Goal: Task Accomplishment & Management: Manage account settings

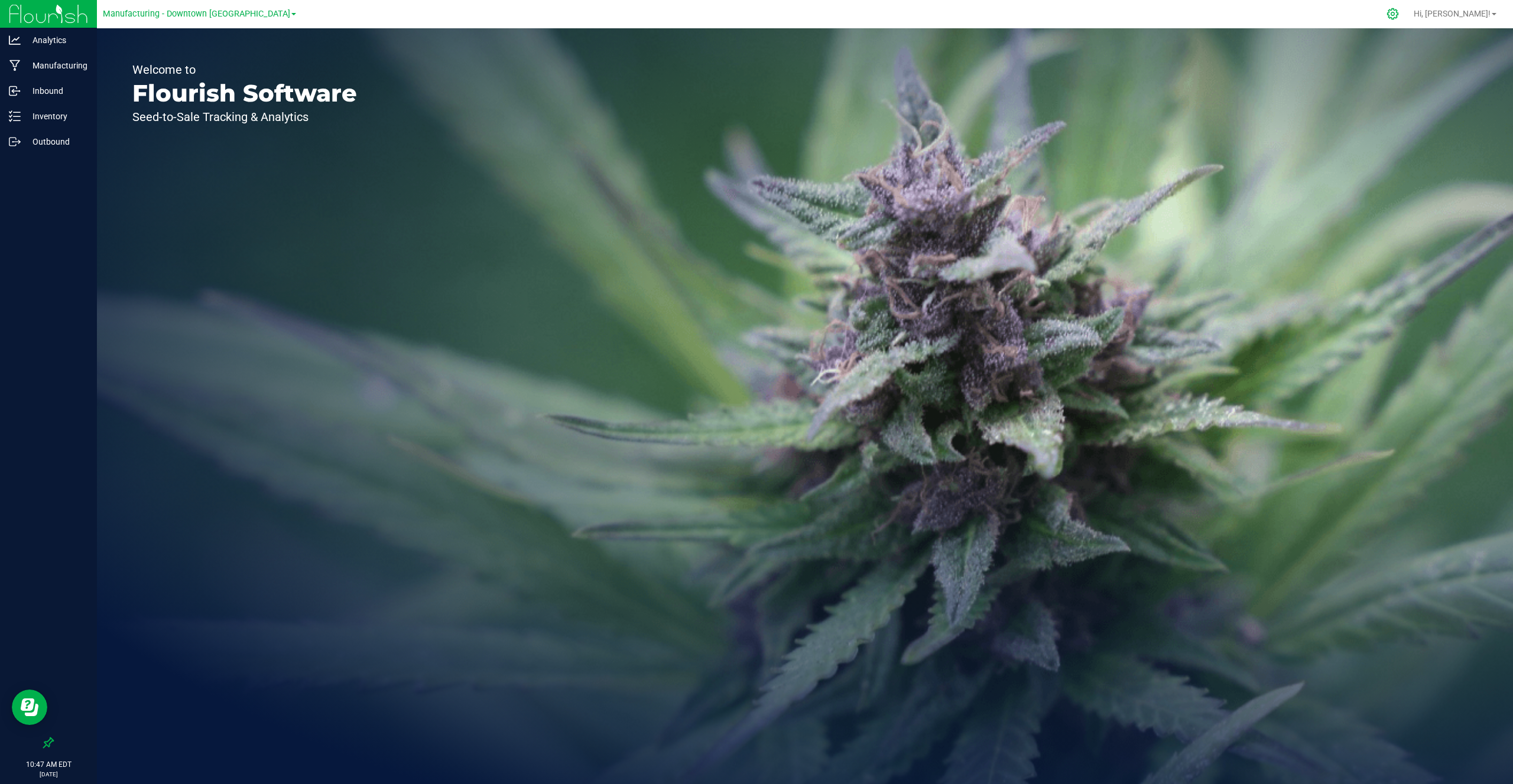
click at [1399, 14] on icon at bounding box center [1392, 14] width 12 height 12
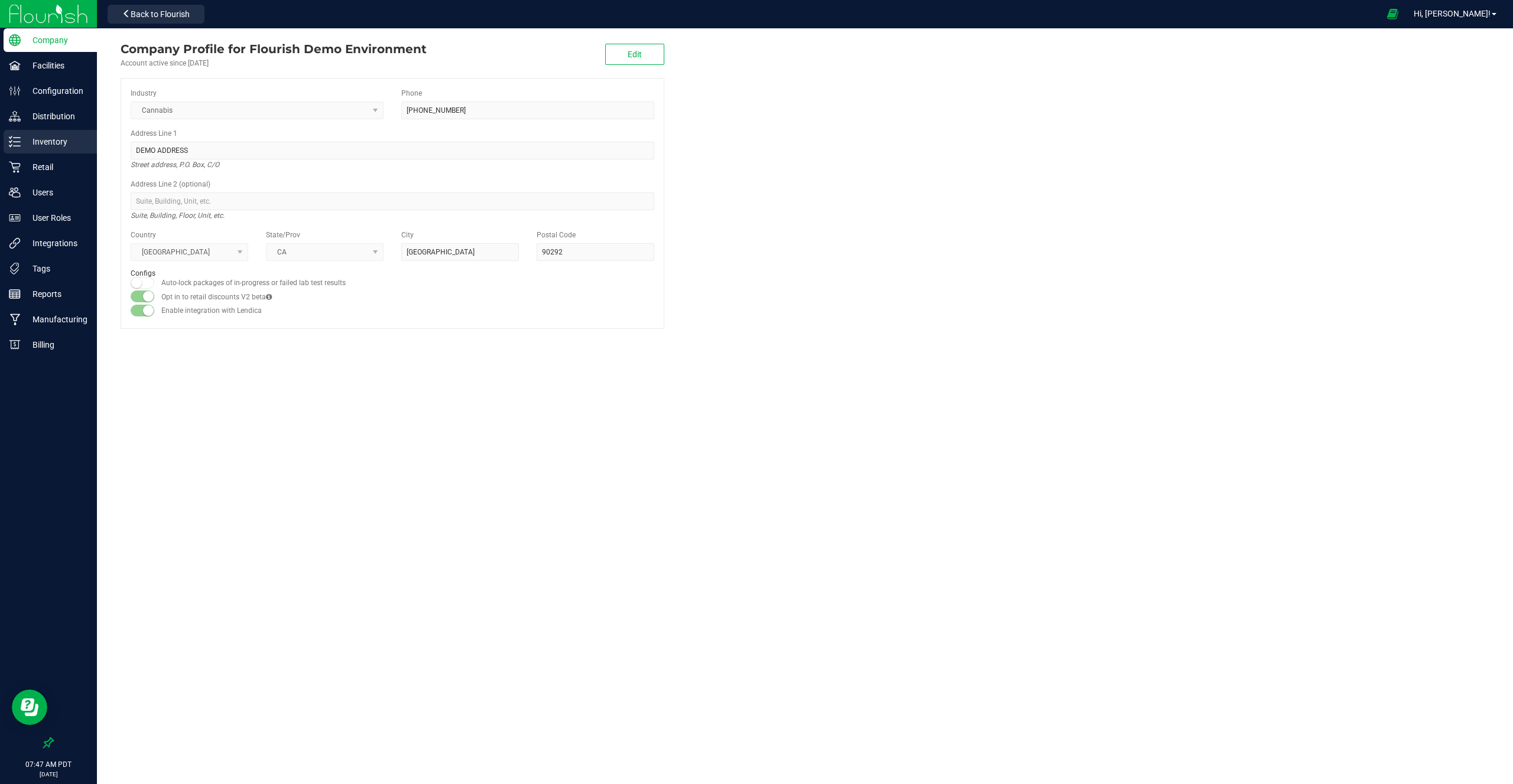
click at [81, 148] on div "Inventory" at bounding box center [51, 141] width 94 height 24
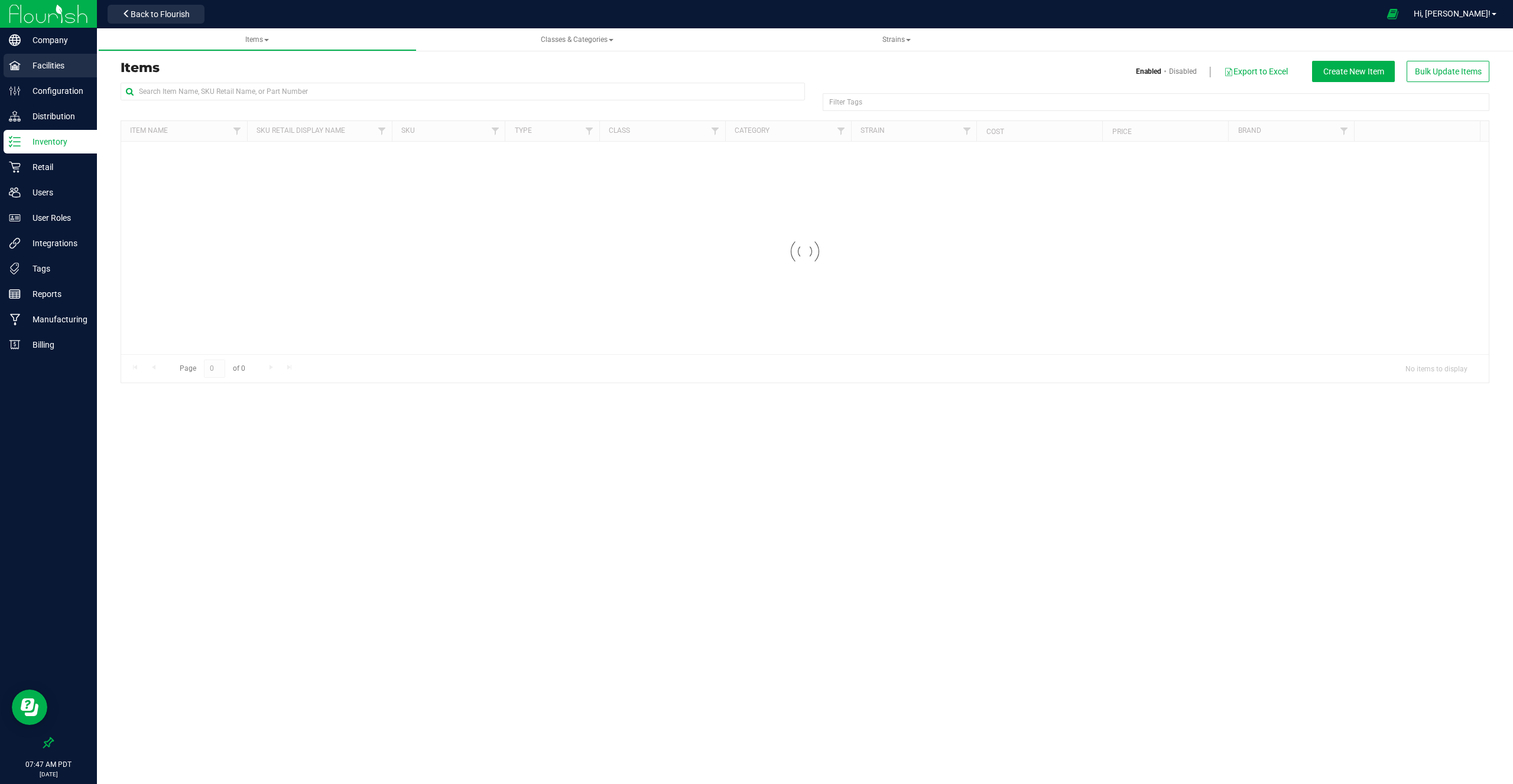
click at [72, 76] on div "Facilities" at bounding box center [51, 66] width 94 height 24
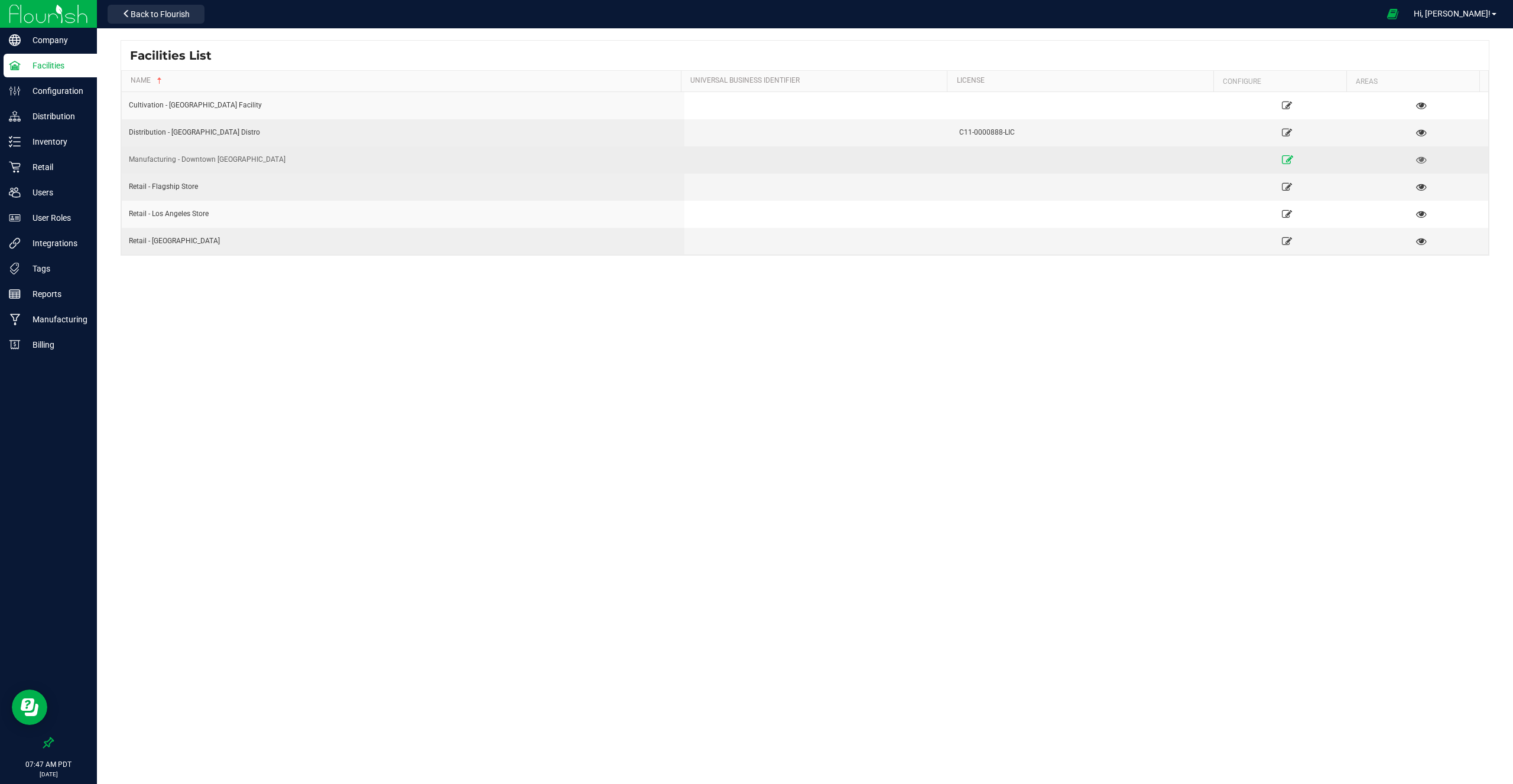
click at [1282, 155] on icon at bounding box center [1287, 159] width 11 height 8
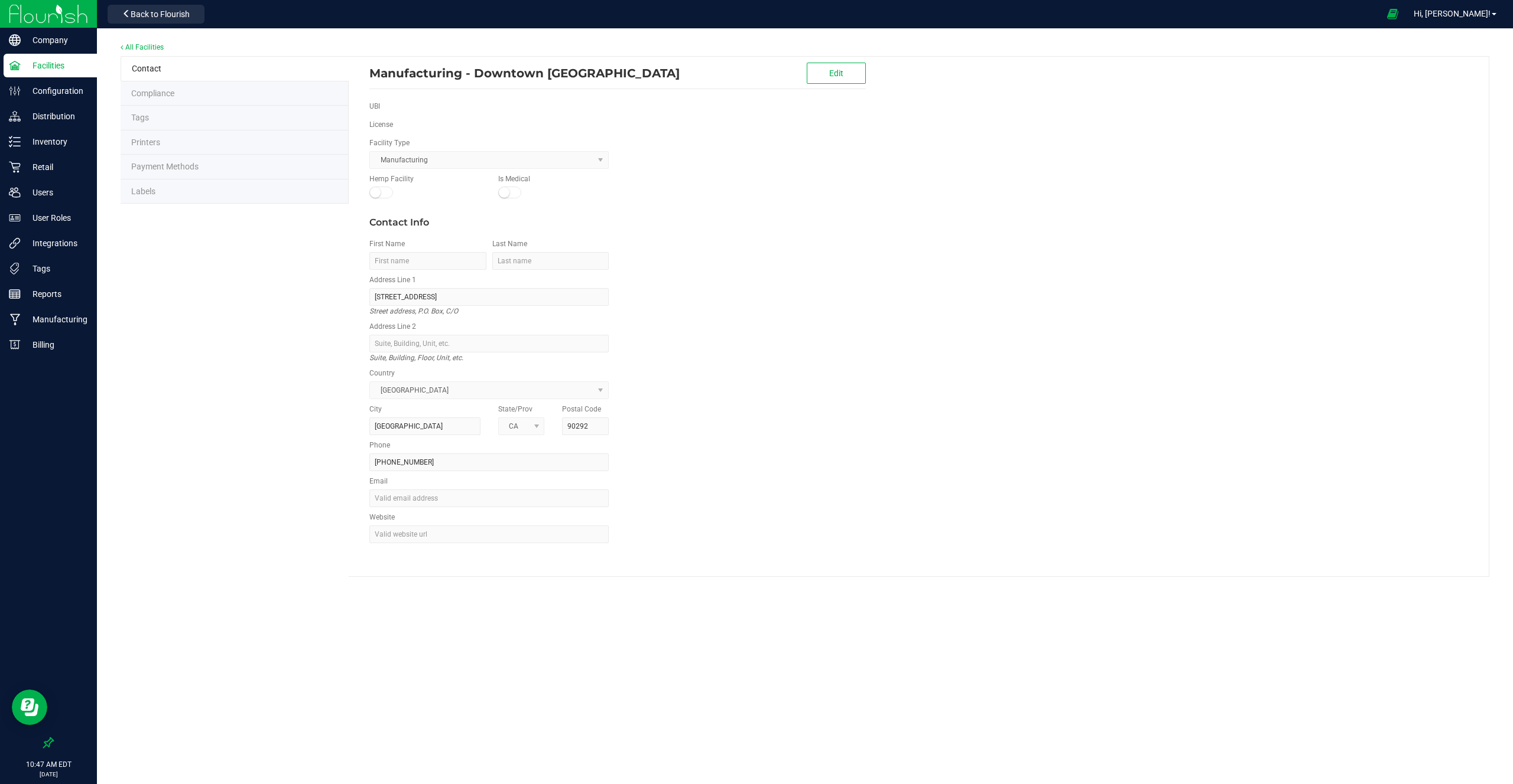
click at [244, 185] on li "Labels" at bounding box center [234, 191] width 228 height 25
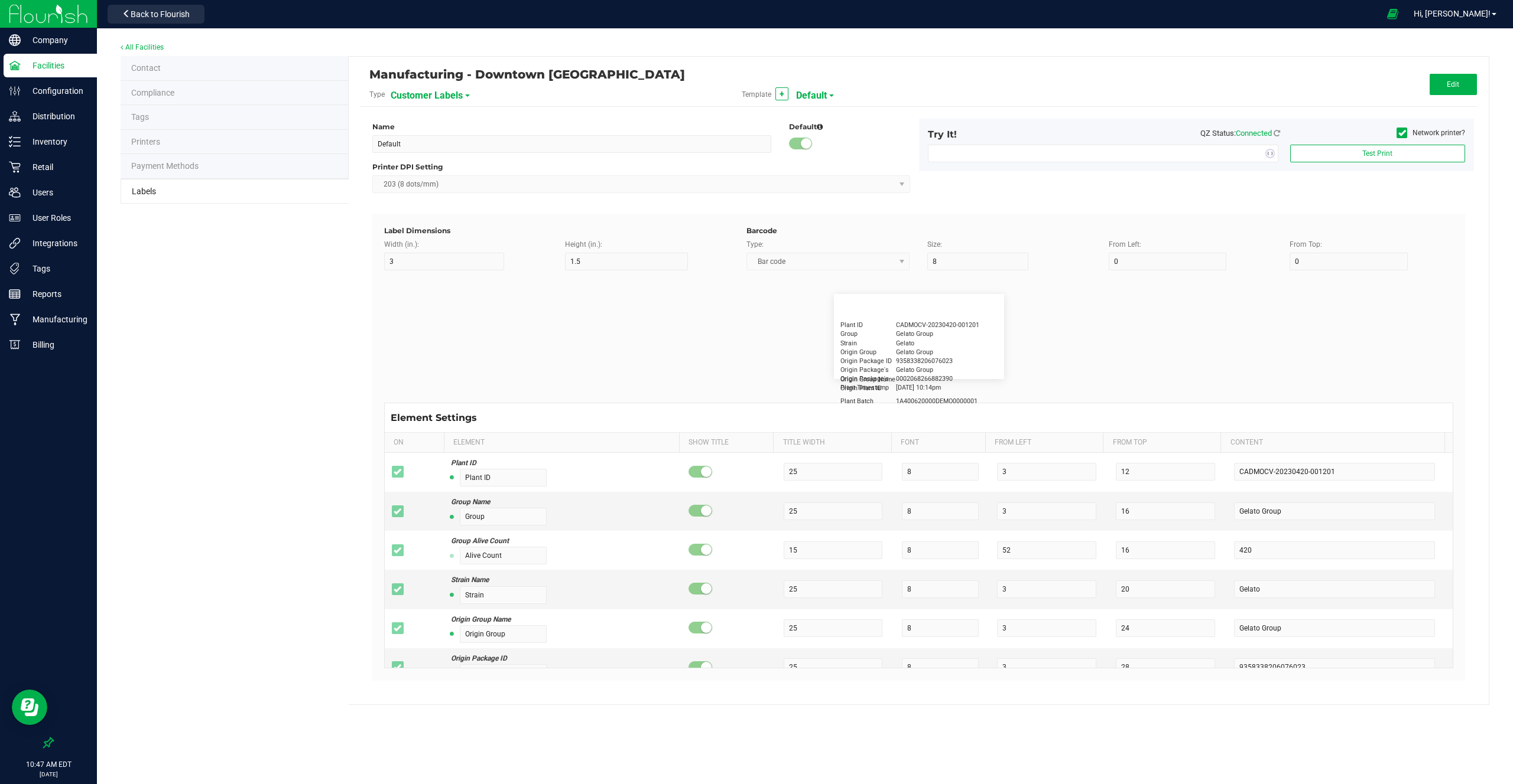
type input "2.25"
type input "1.25"
type input "20"
type input "5"
type input "Customer"
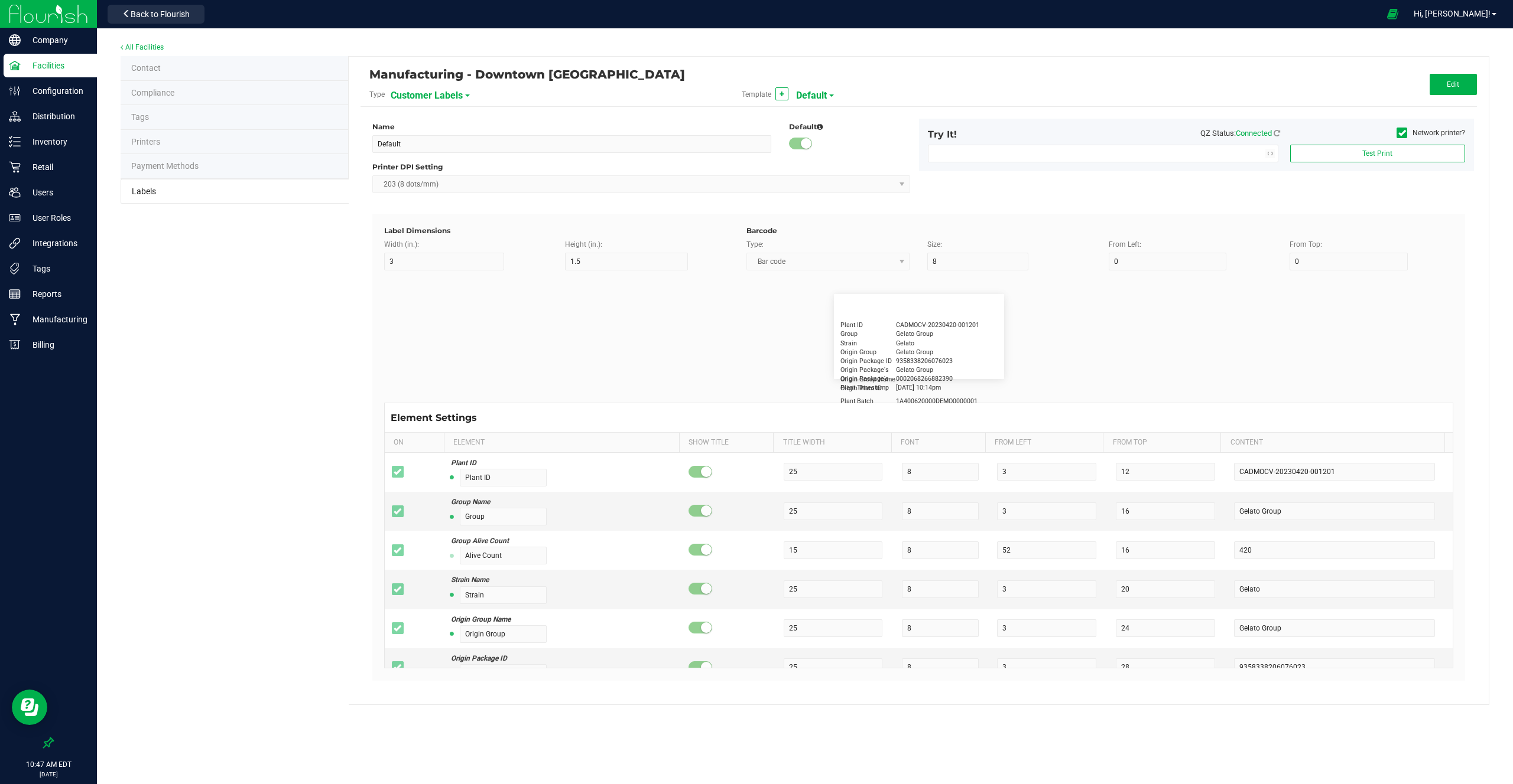
type input "15"
type input "5"
type input "[PERSON_NAME]"
type input "Product"
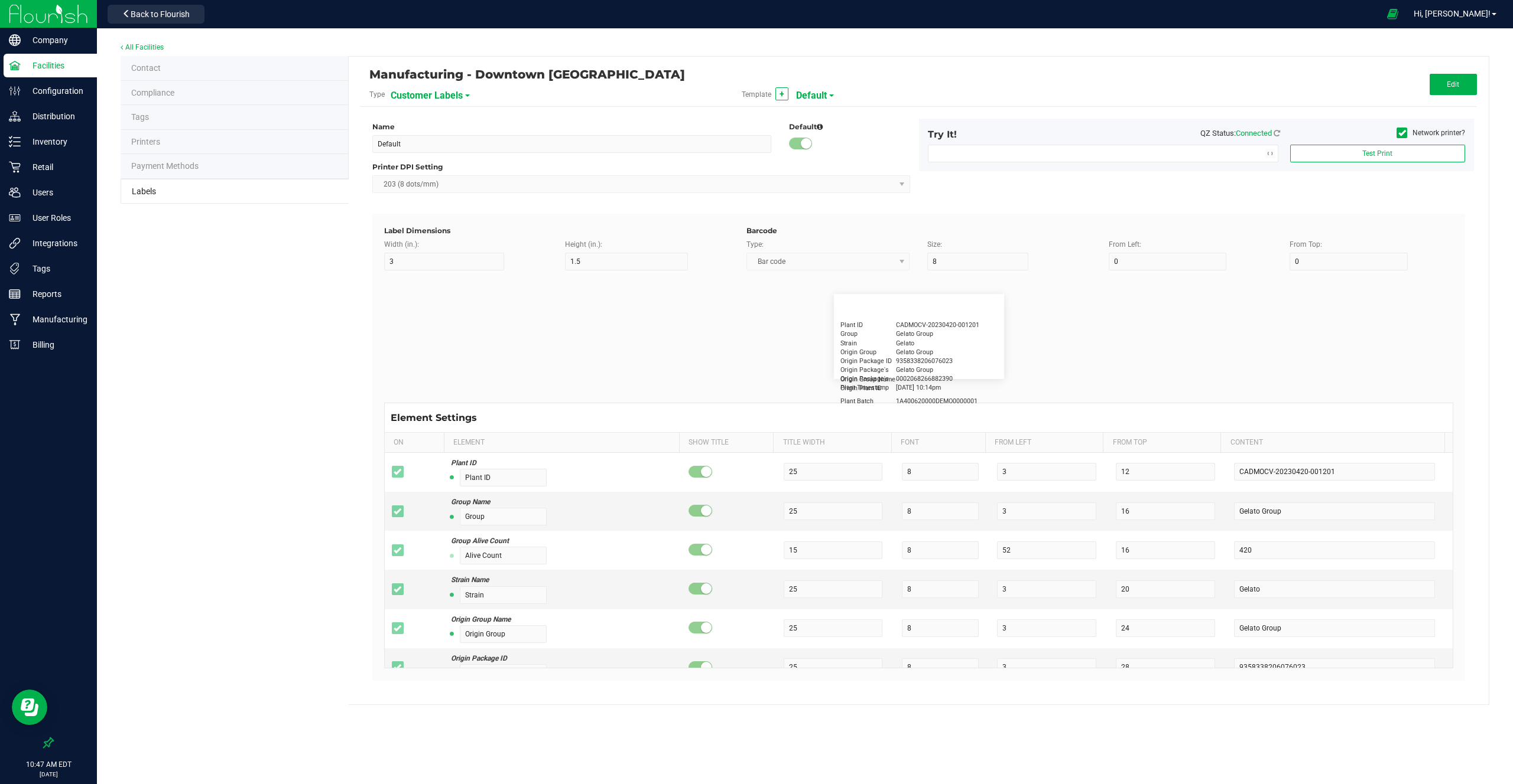
type input "15"
type input "5"
type input "10"
type input "GSC Oil Tincture"
type input "Qty"
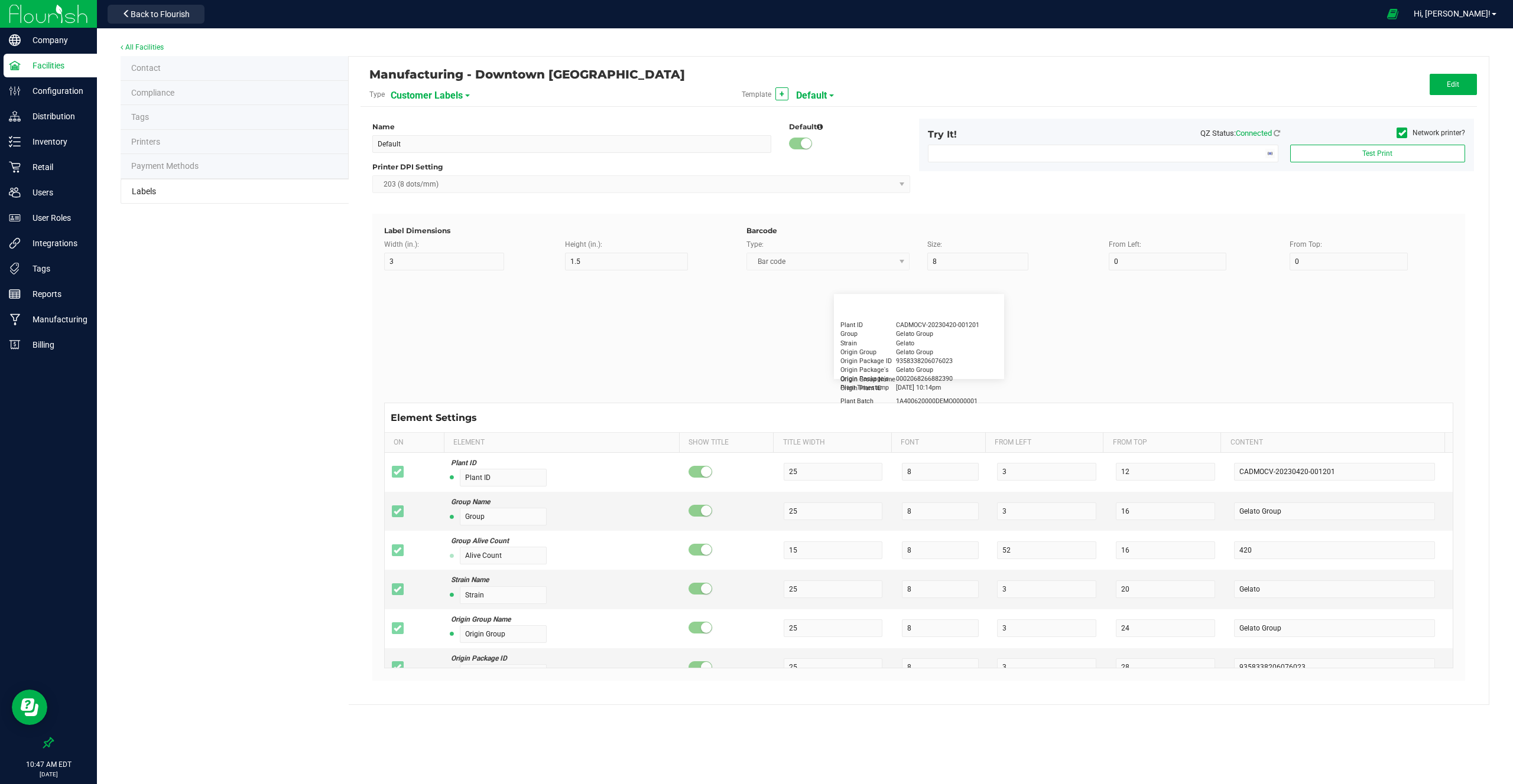
type input "5"
type input "15"
type input "3 ea"
type input "Physician"
type input "15"
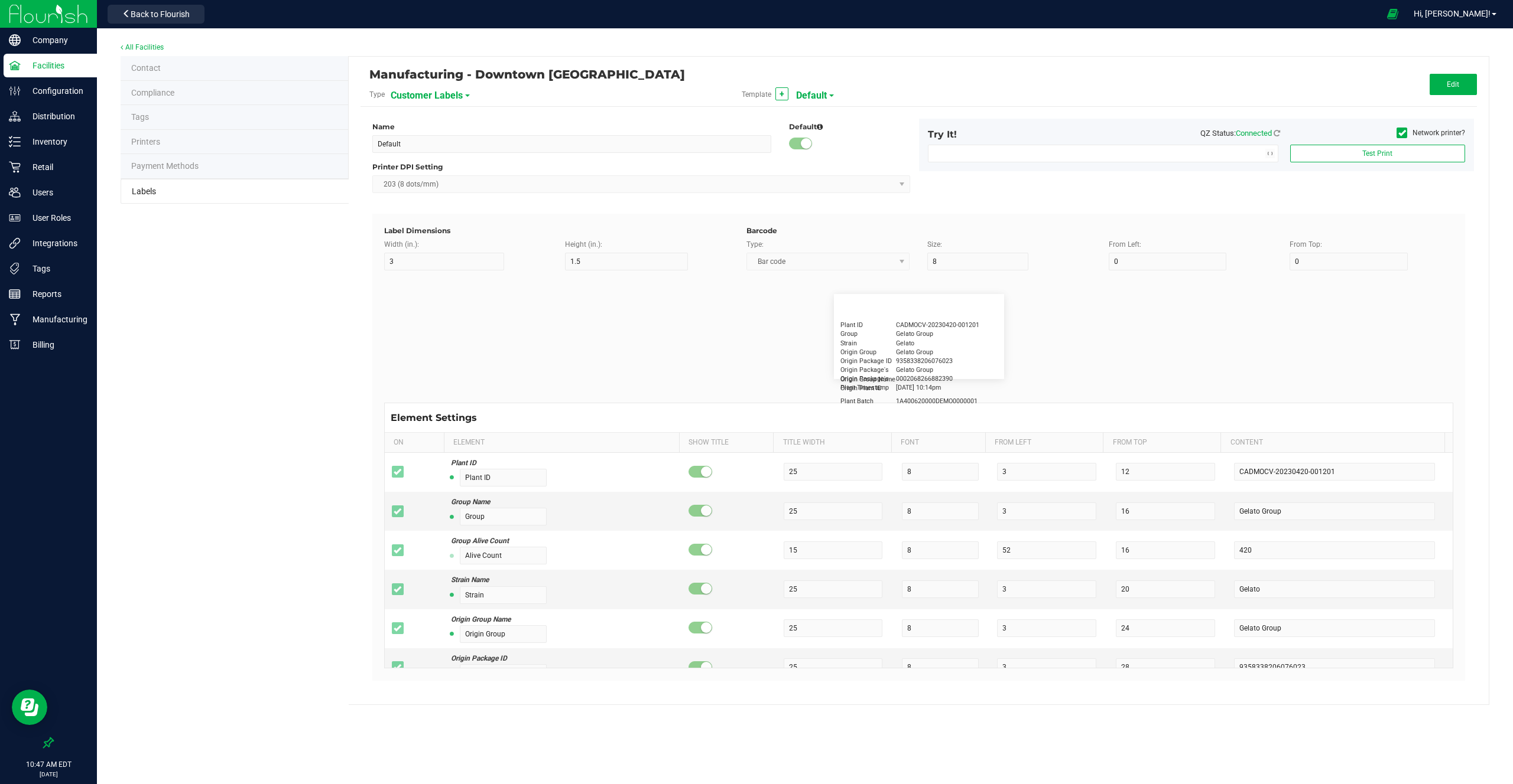
type input "5"
type input "Docfirst Doclast, MD."
type input "Order Date"
type input "15"
type input "5"
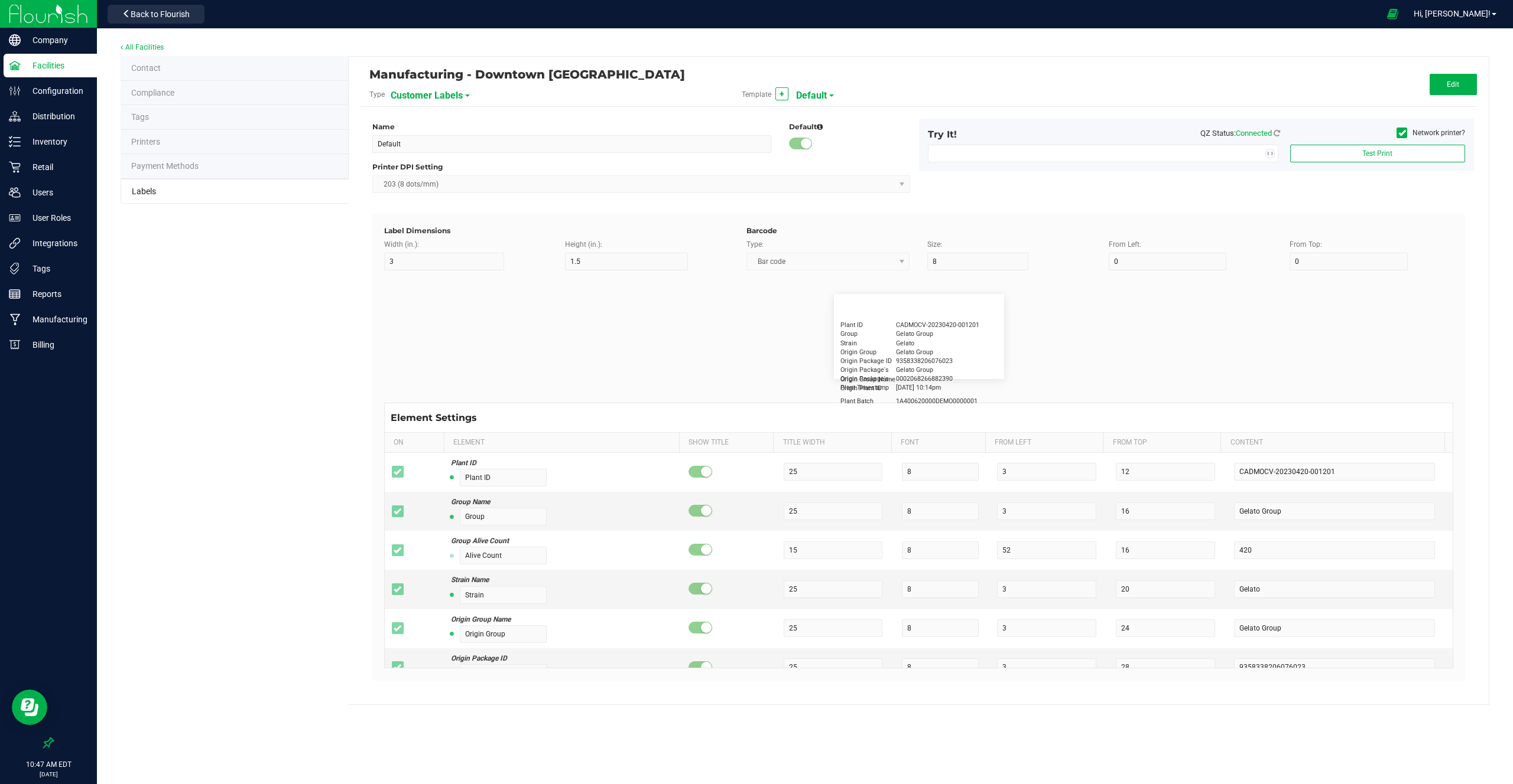
type input "25"
type input "[DATE] 1:17 pm"
type input "Package ID"
type input "15"
type input "5"
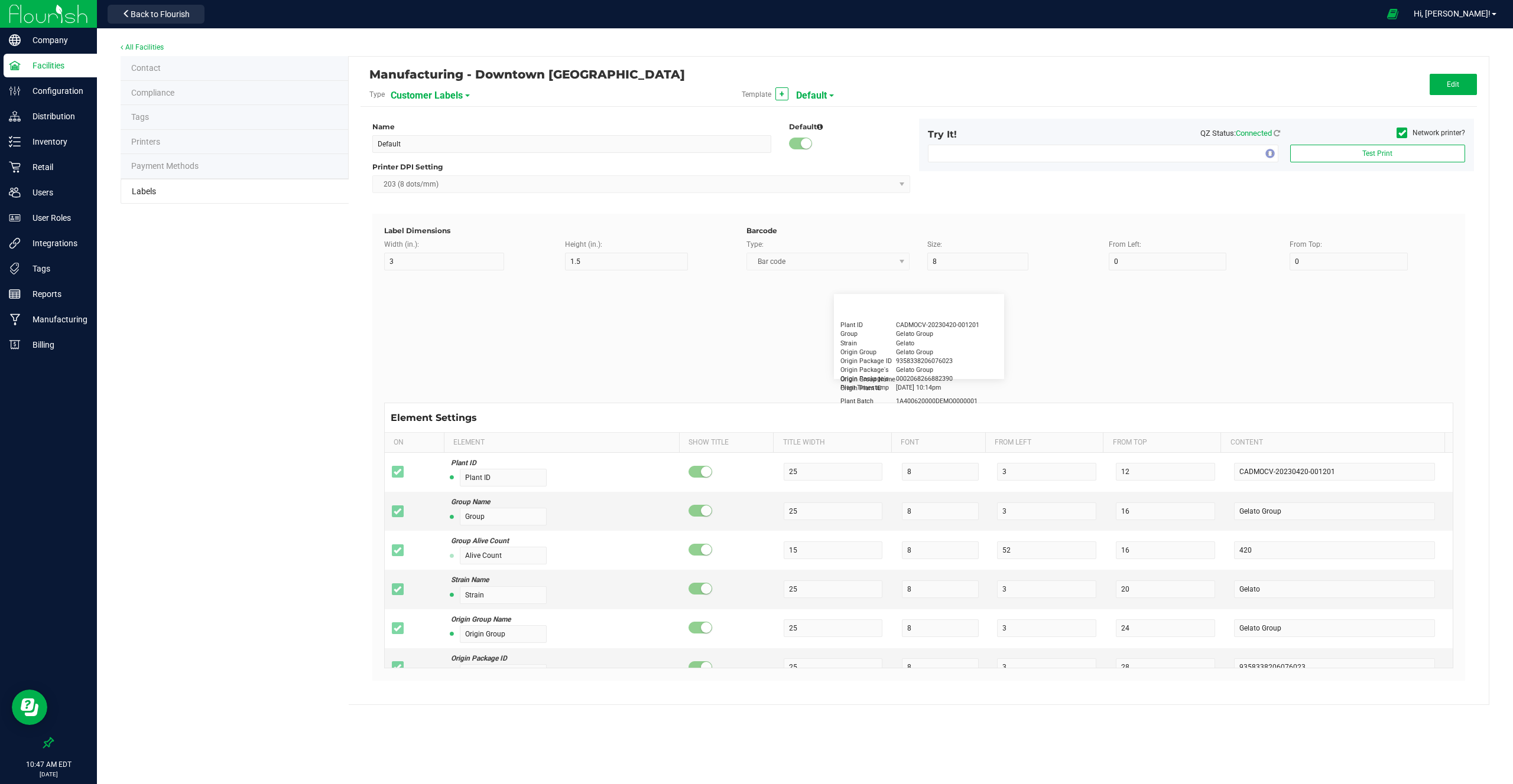
type input "10"
type input "CADMODS-20230420-096"
type input "Lot Number"
type input "15"
type input "5"
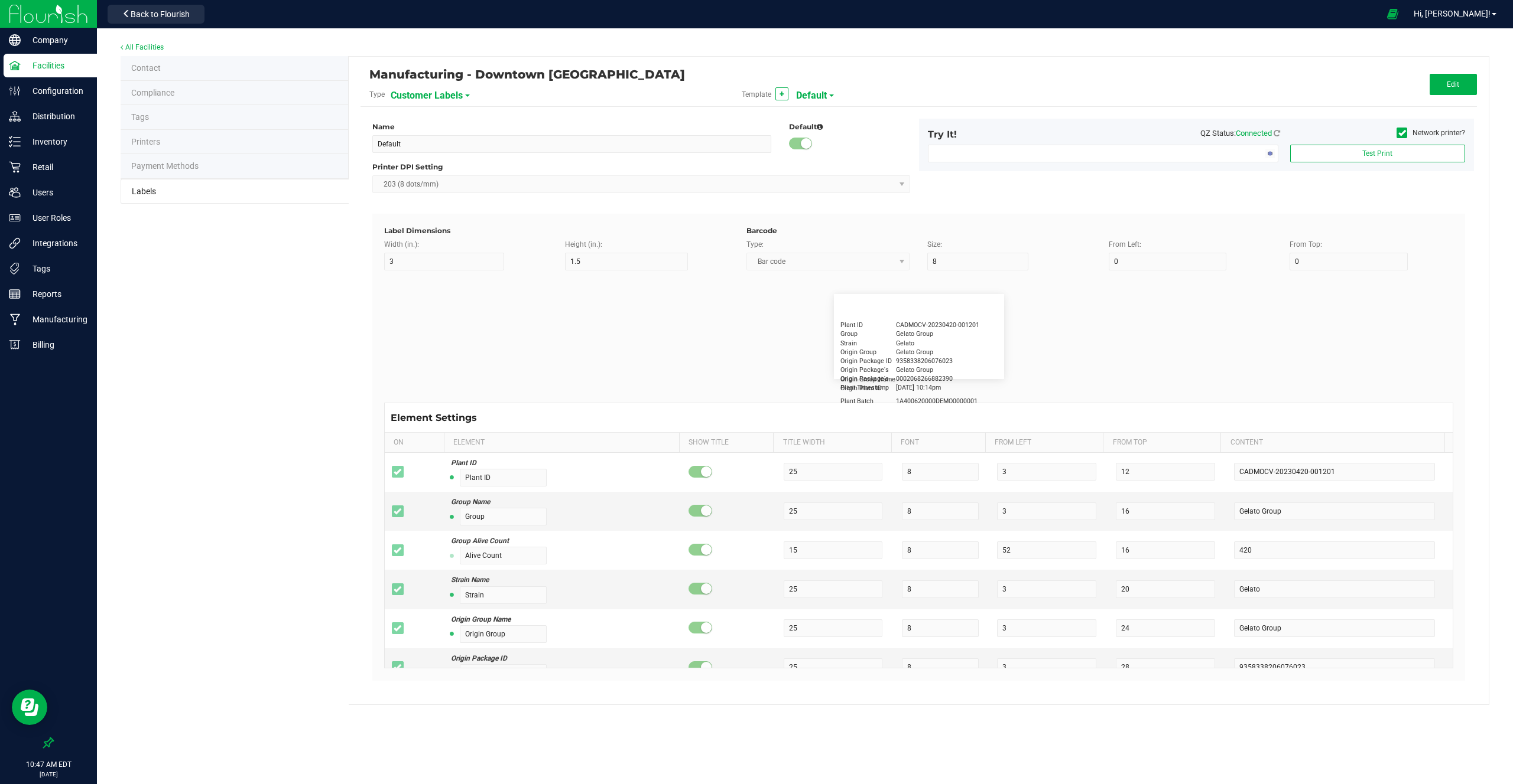
type input "10"
type input "LOTPXGDP-0912"
type input "Warning"
type input "15"
type input "5"
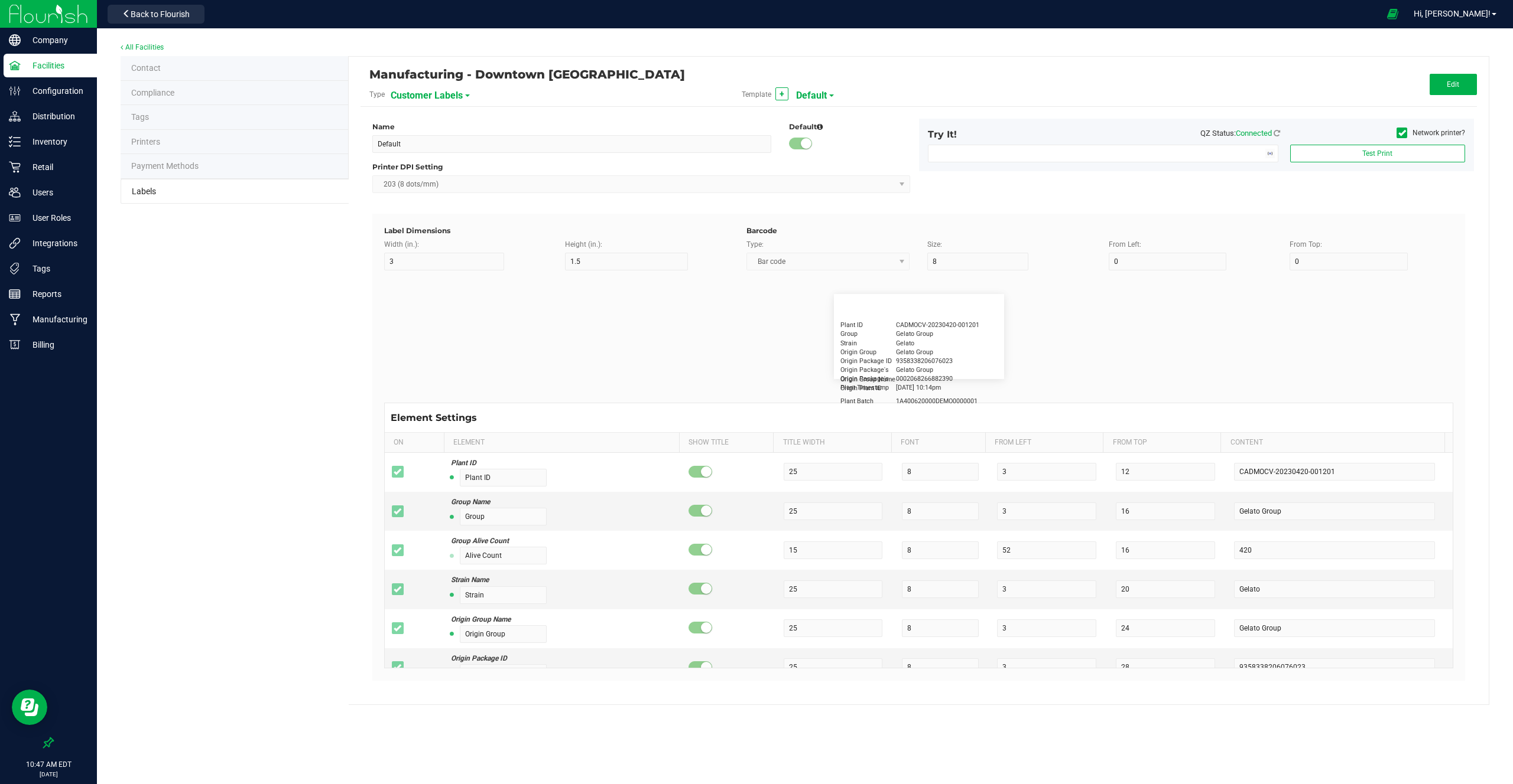
type input "30"
type input "Type Warning Here"
type input "Brand"
type input "15"
type input "5"
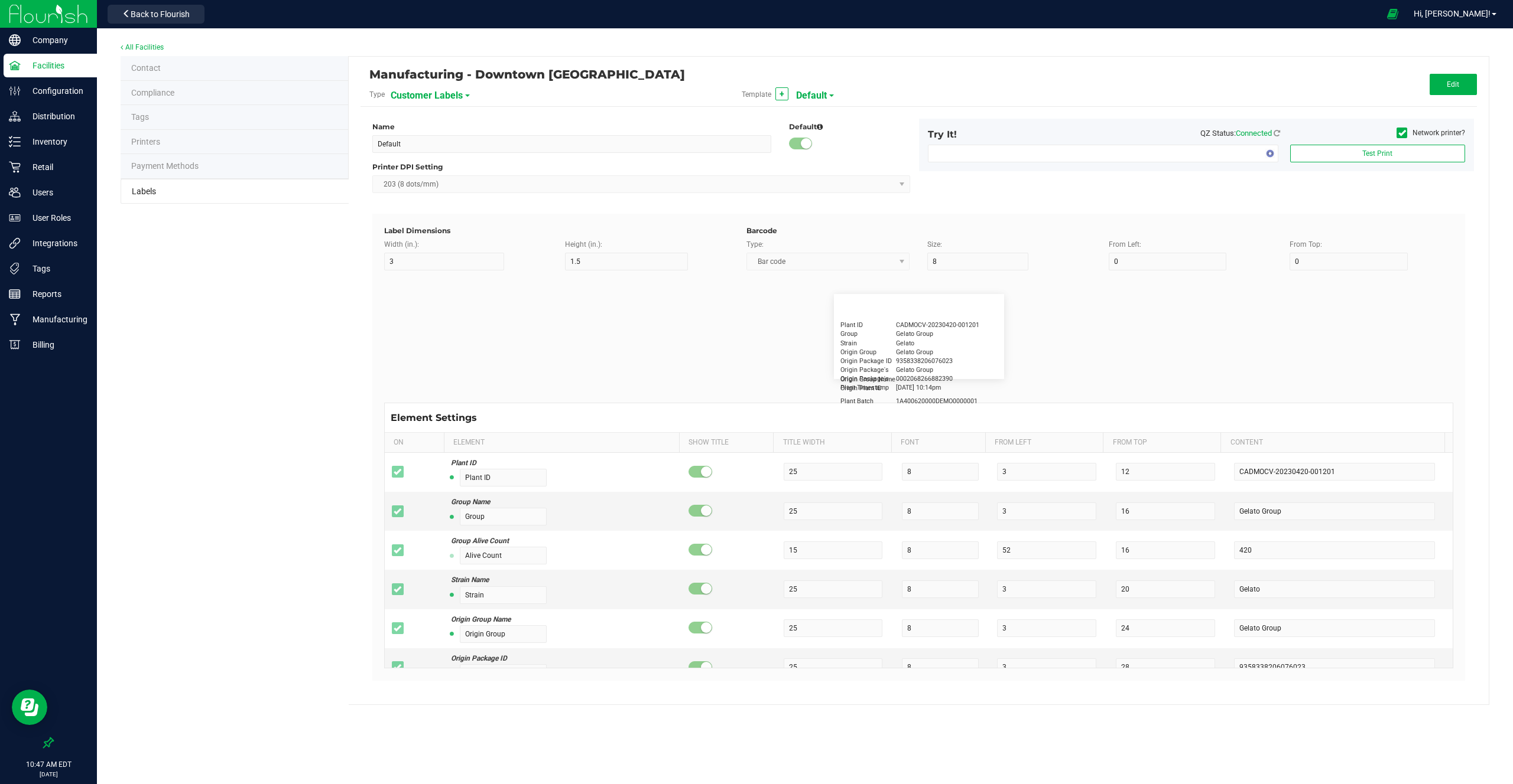
type input "30"
type input "Cannabis Co."
type input "NDC Number"
type input "15"
type input "5"
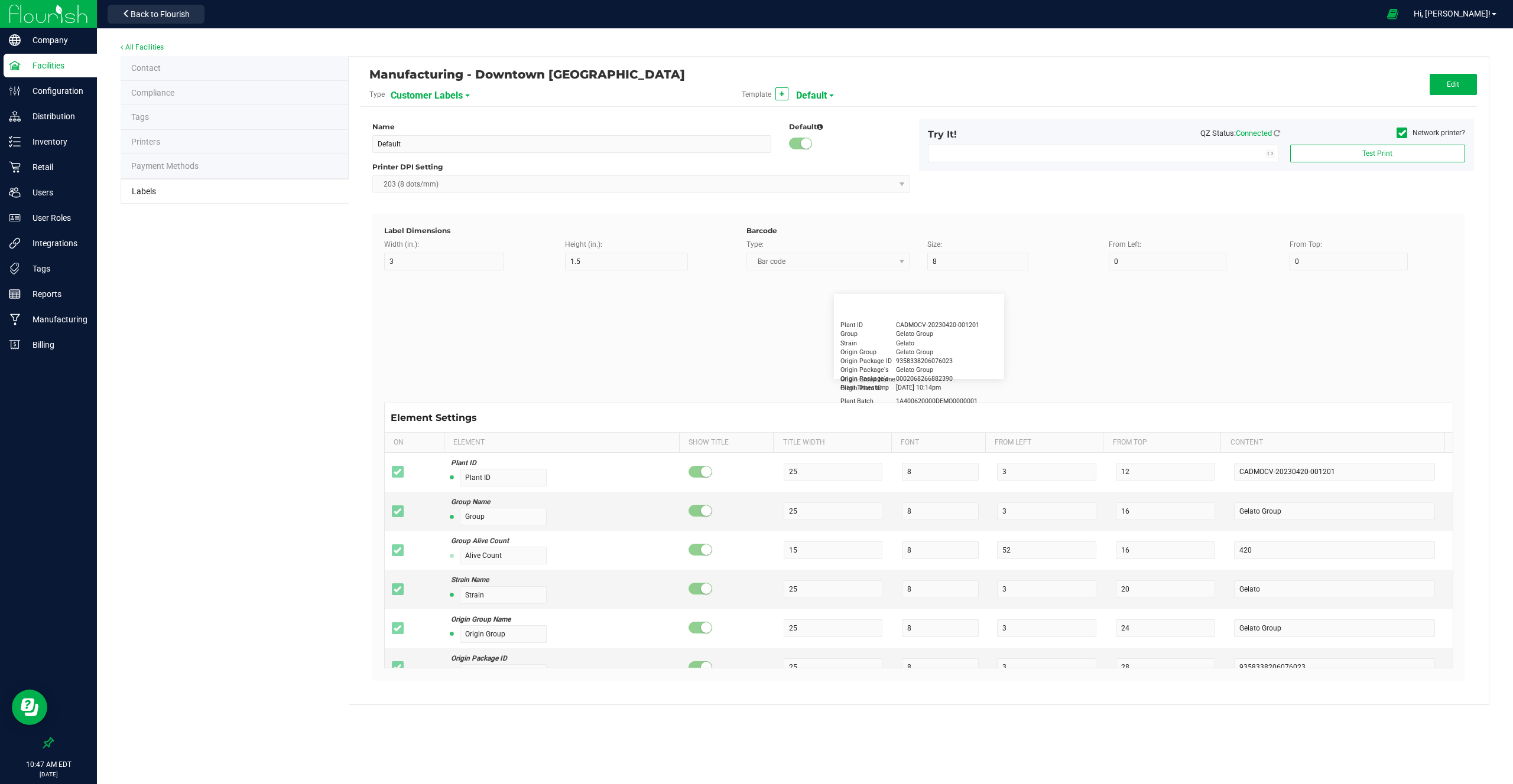
type input "30"
type input "[PHONE_NUMBER]"
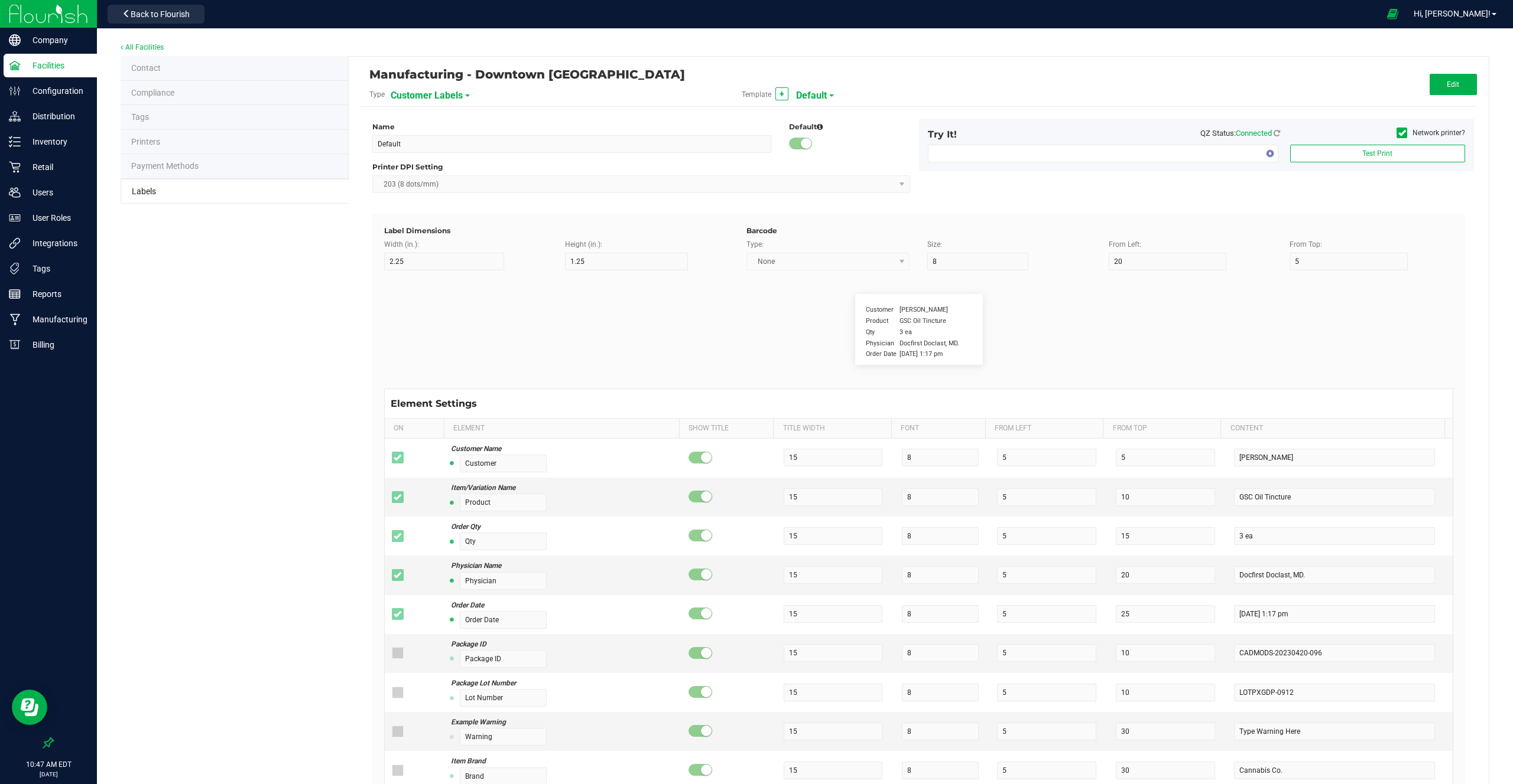
click at [445, 100] on span "Customer Labels" at bounding box center [427, 96] width 72 height 20
click at [425, 166] on span "Package Labels" at bounding box center [421, 164] width 50 height 8
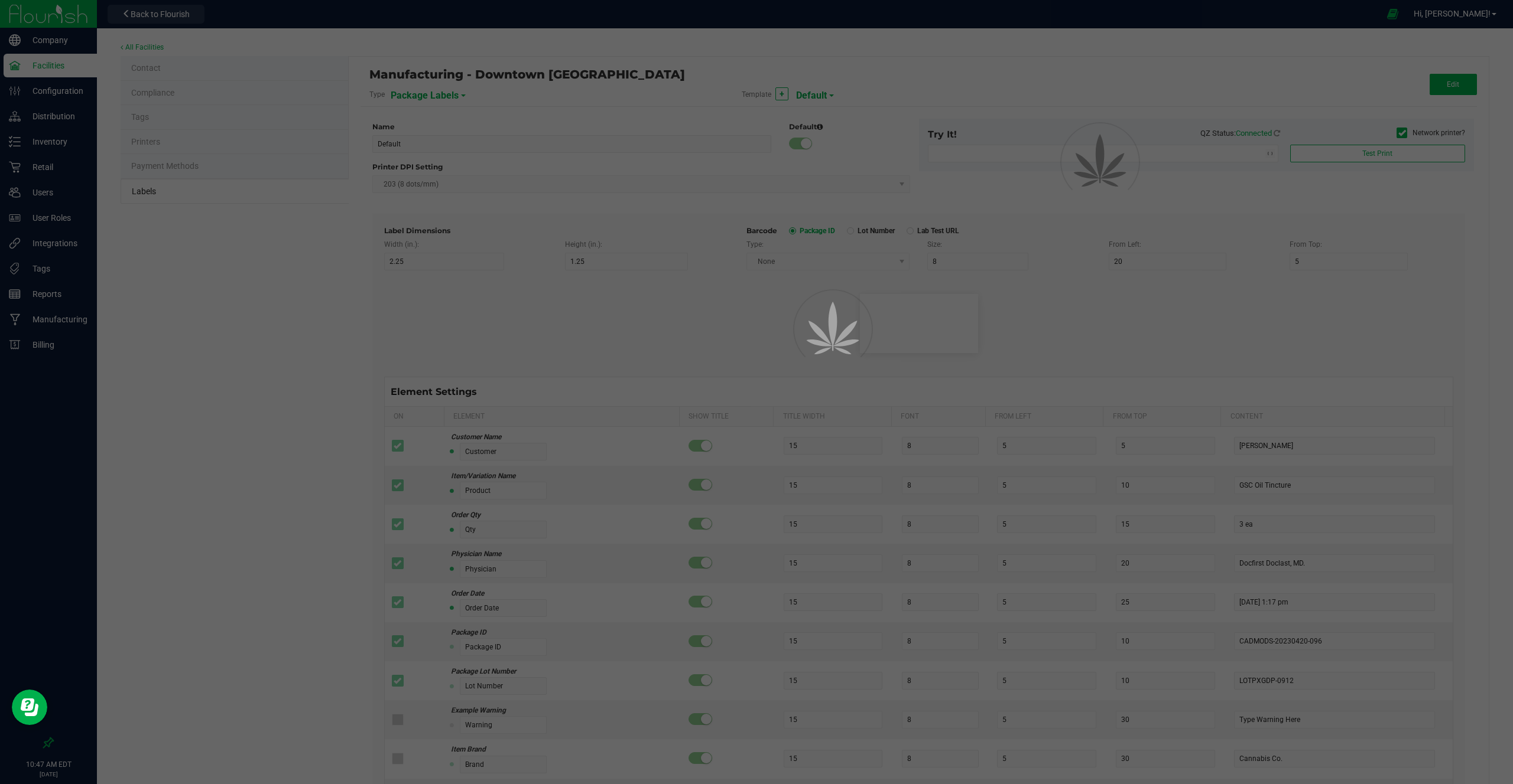
type input "Edible"
type input "4"
type input "2.5"
type input "10"
type input "12"
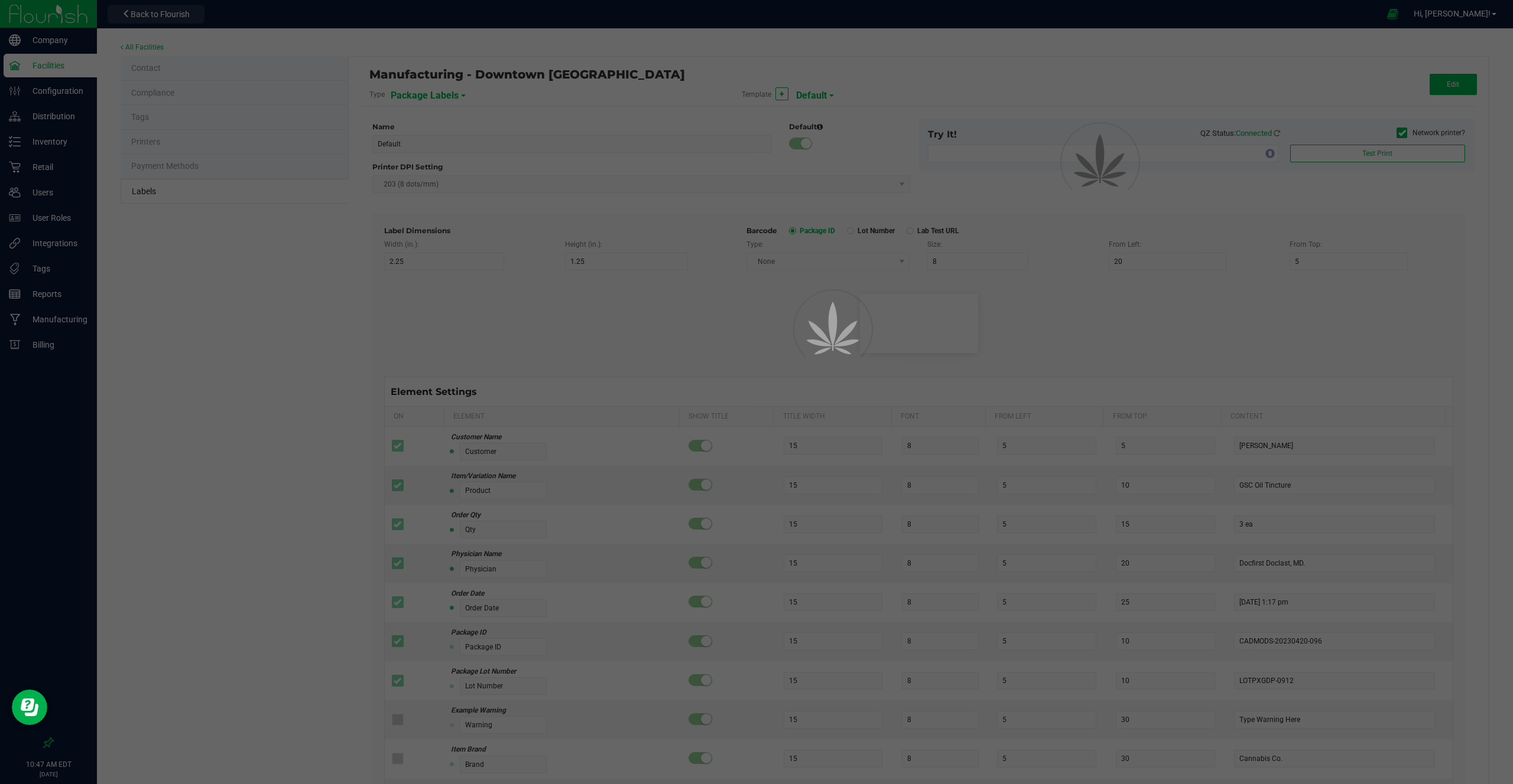
type input "50"
type input "UUID"
type input "35"
type input "10"
type input "SKU Name"
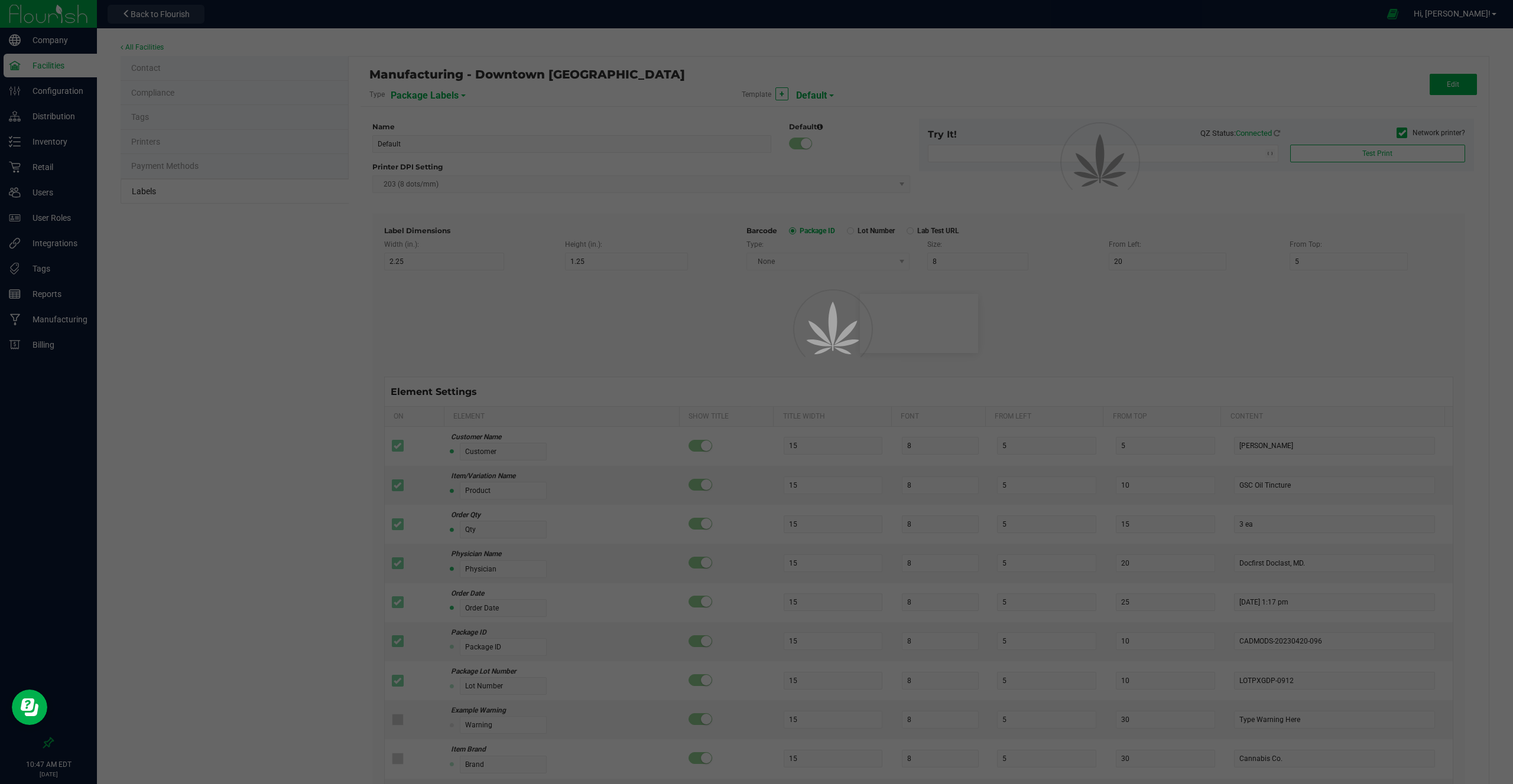
type input "25"
type input "10"
type input "Strain"
type input "25"
type input "10"
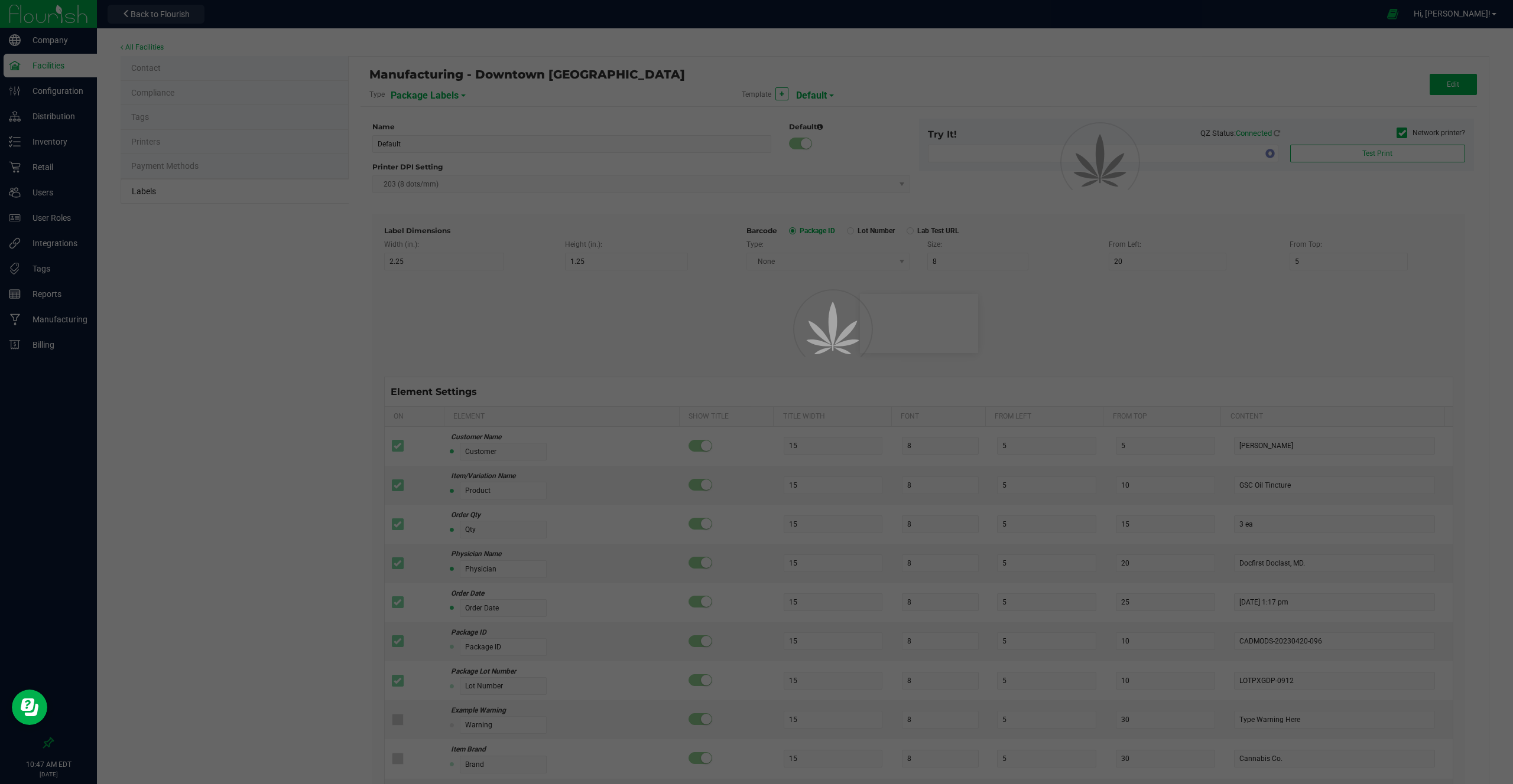
type input "Size"
type input "25"
type input "10"
type input "Package Date"
type input "25"
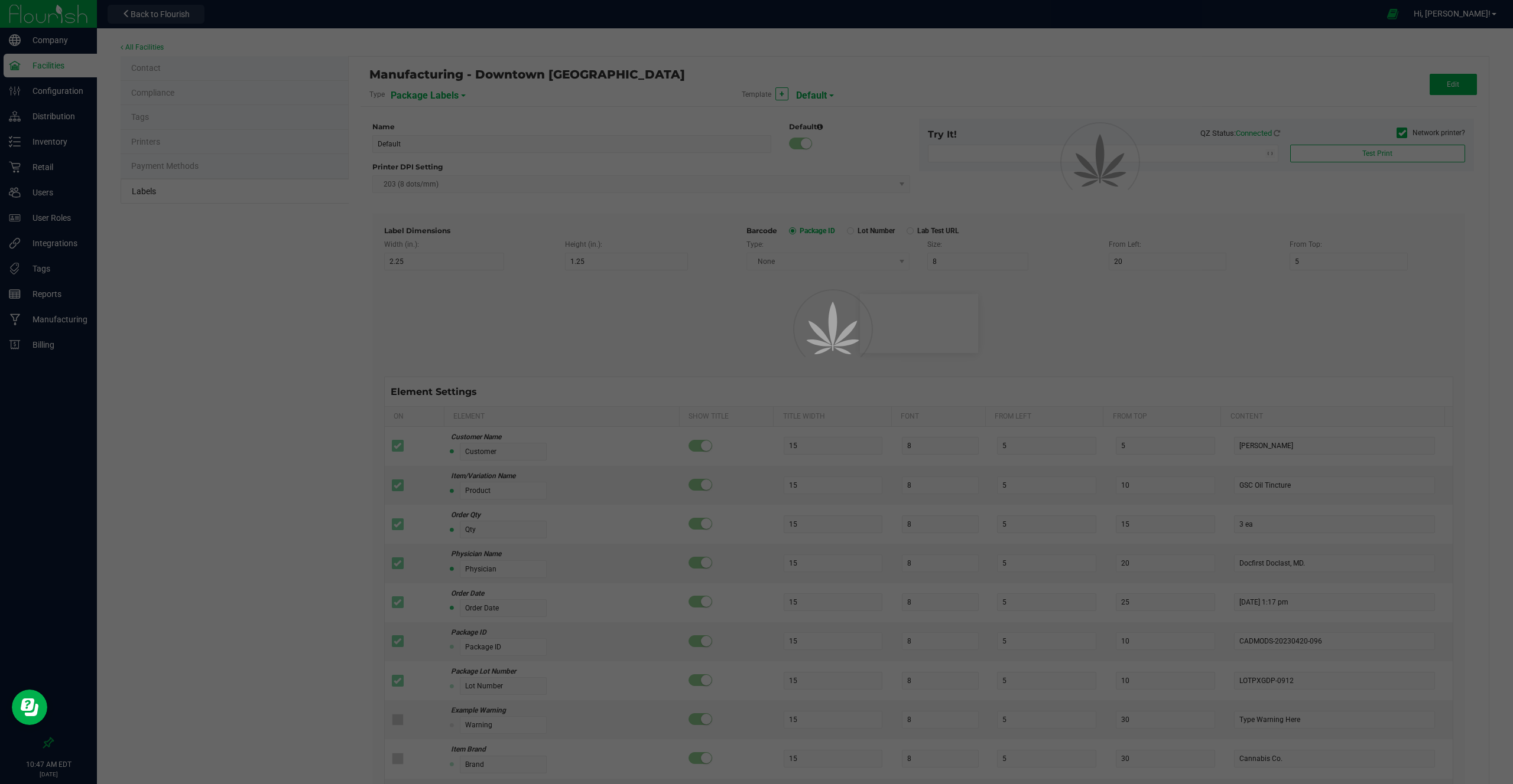
type input "10"
type input "Lot Number"
type input "25"
type input "10"
type input "30"
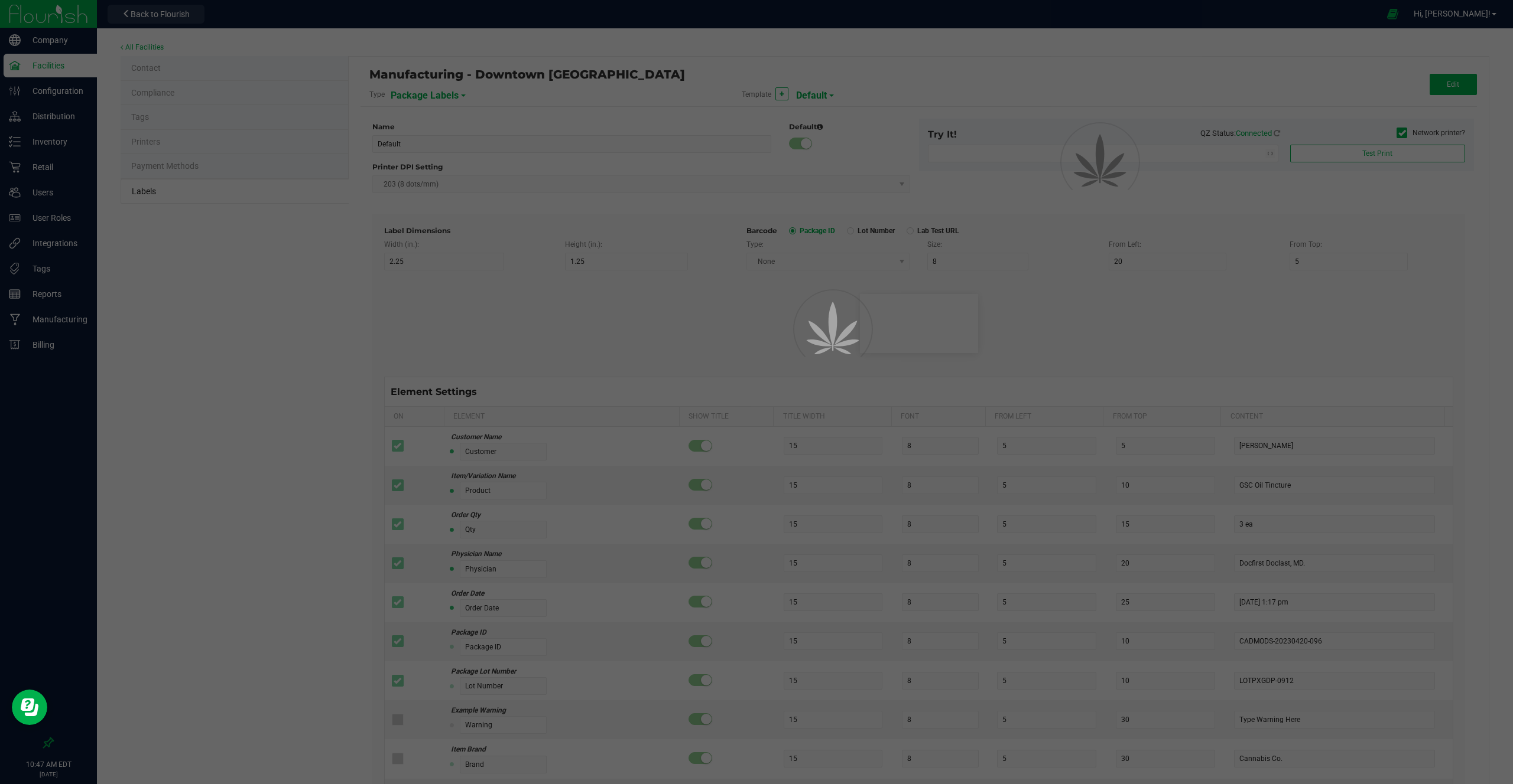
type input "Please Store in a safe place and keep away from kids."
type input "80"
type input "10"
type input "40"
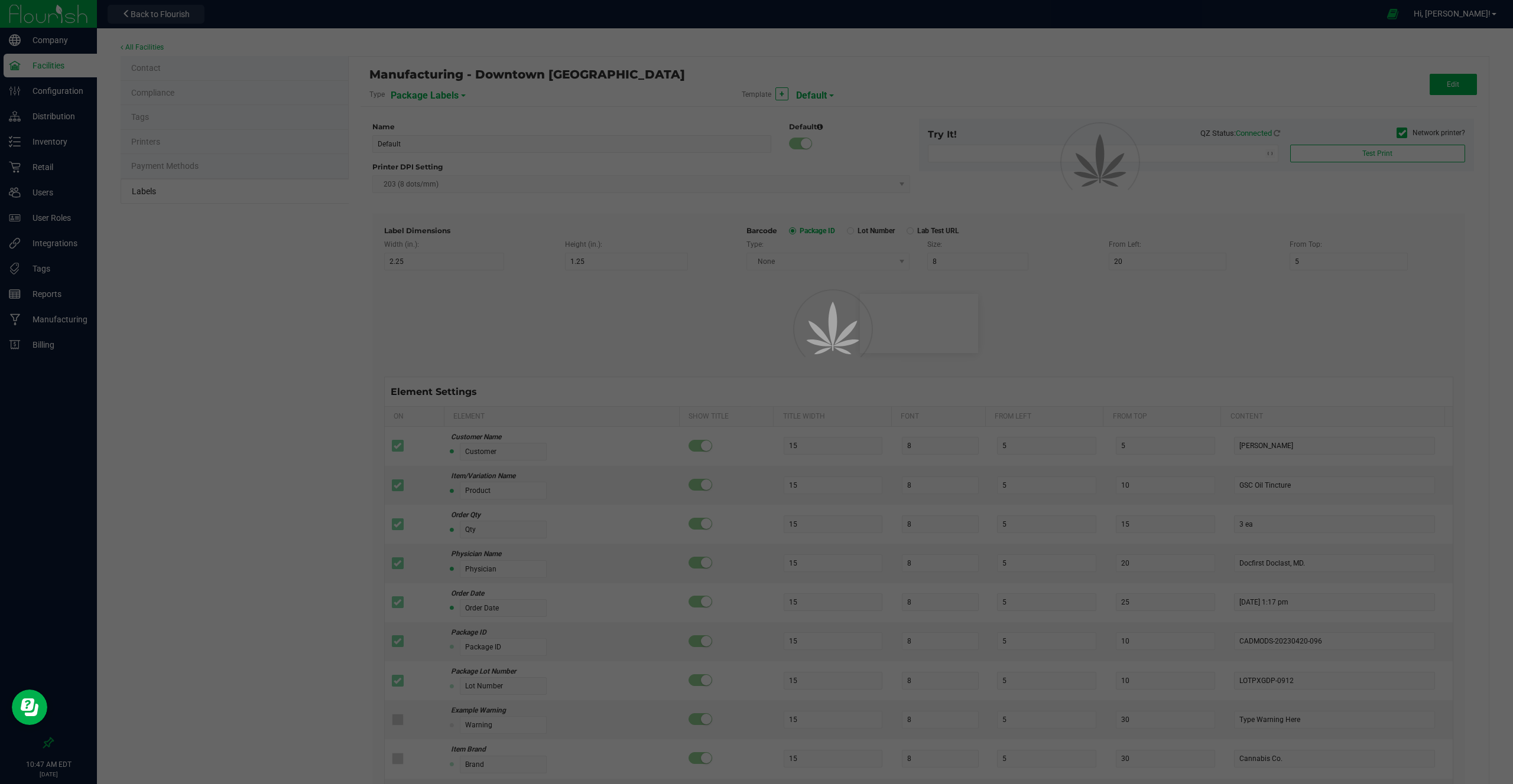
type input "SKU"
type input "25"
type input "10"
type input "42P017"
type input "Ref Field 1"
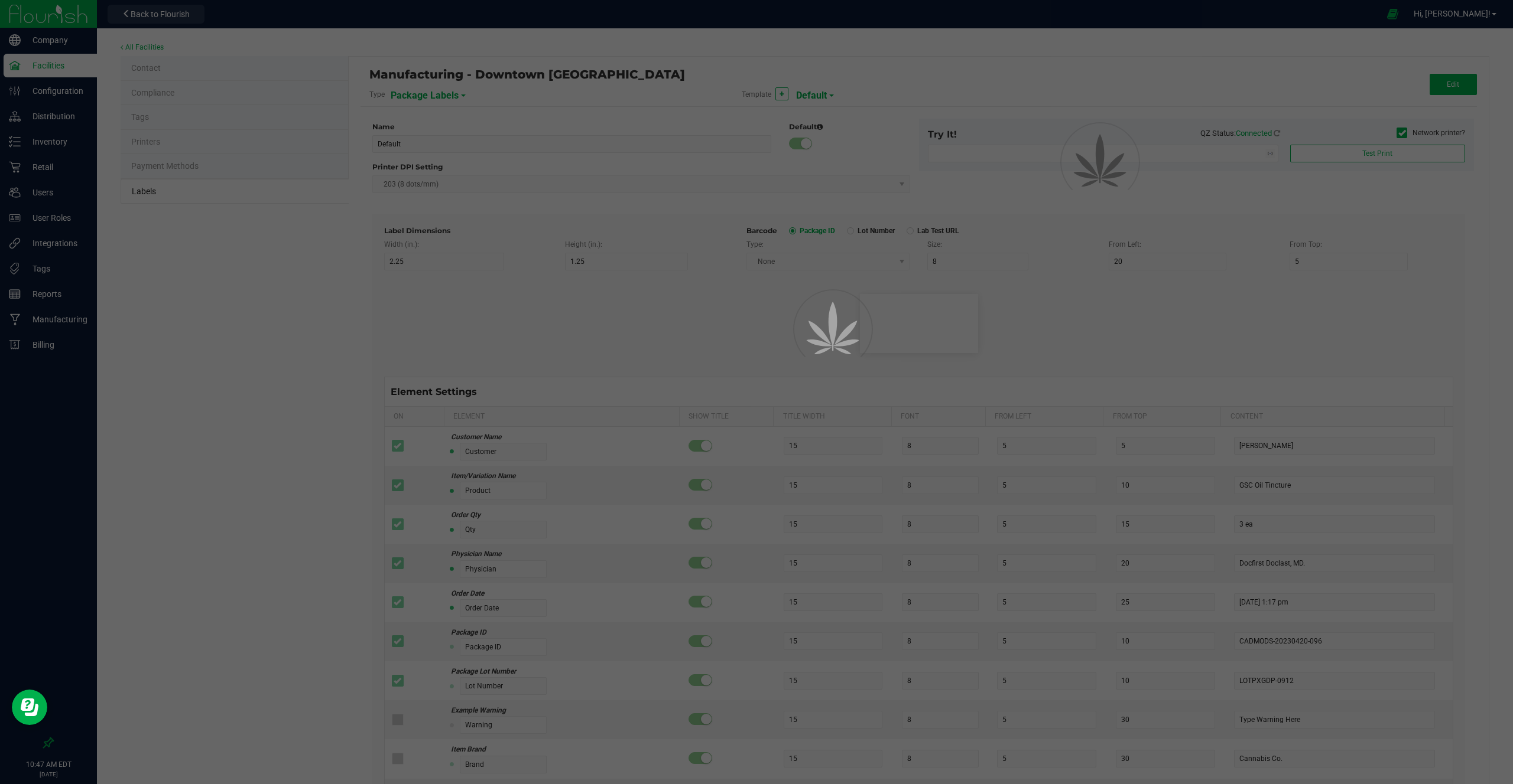
type input "25"
type input "10"
type input "35"
type input "Ref Field 1 Value"
type input "Ref Field 2"
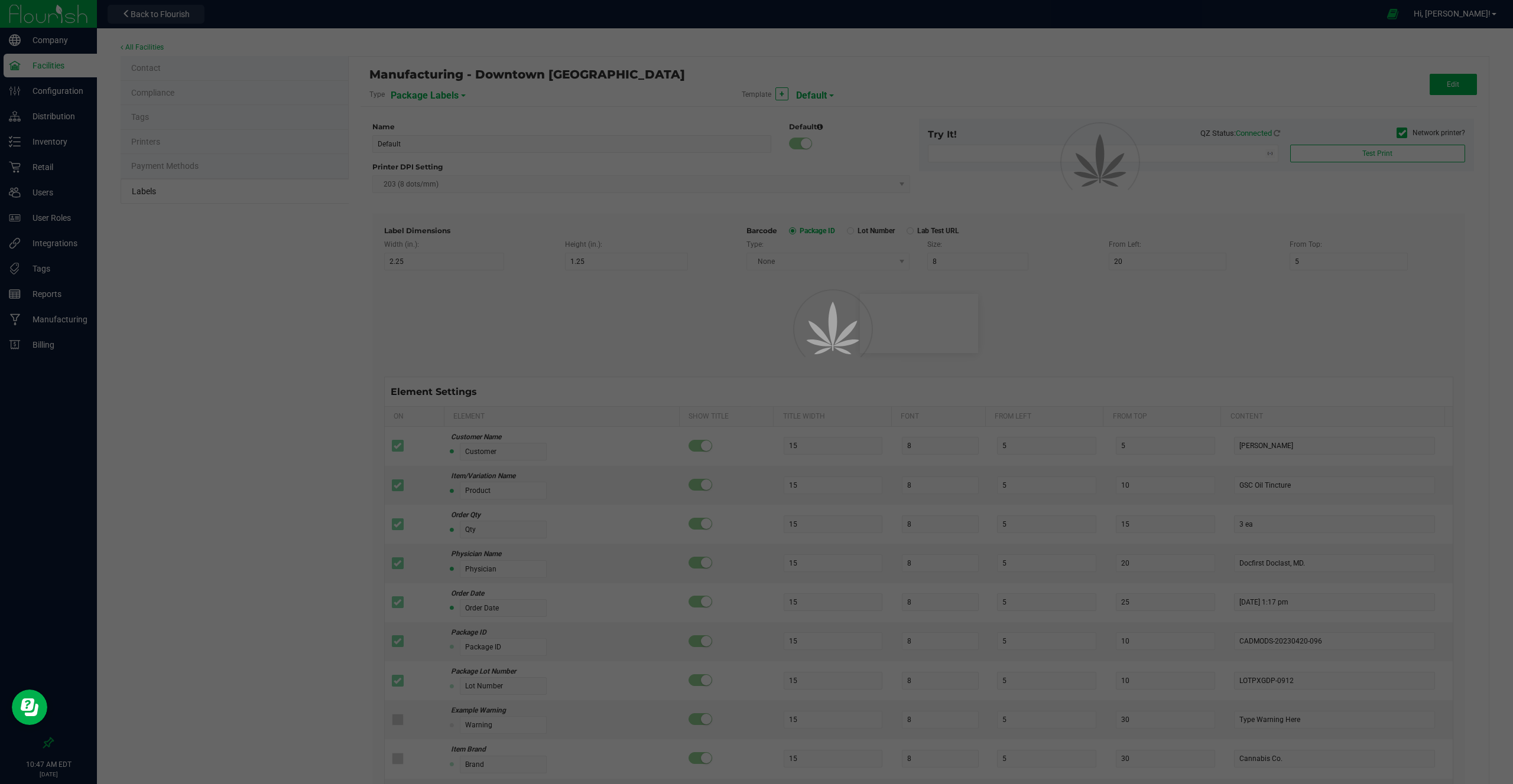
type input "25"
type input "10"
type input "35"
type input "Ref Field 2 Value"
type input "Ref Field 3"
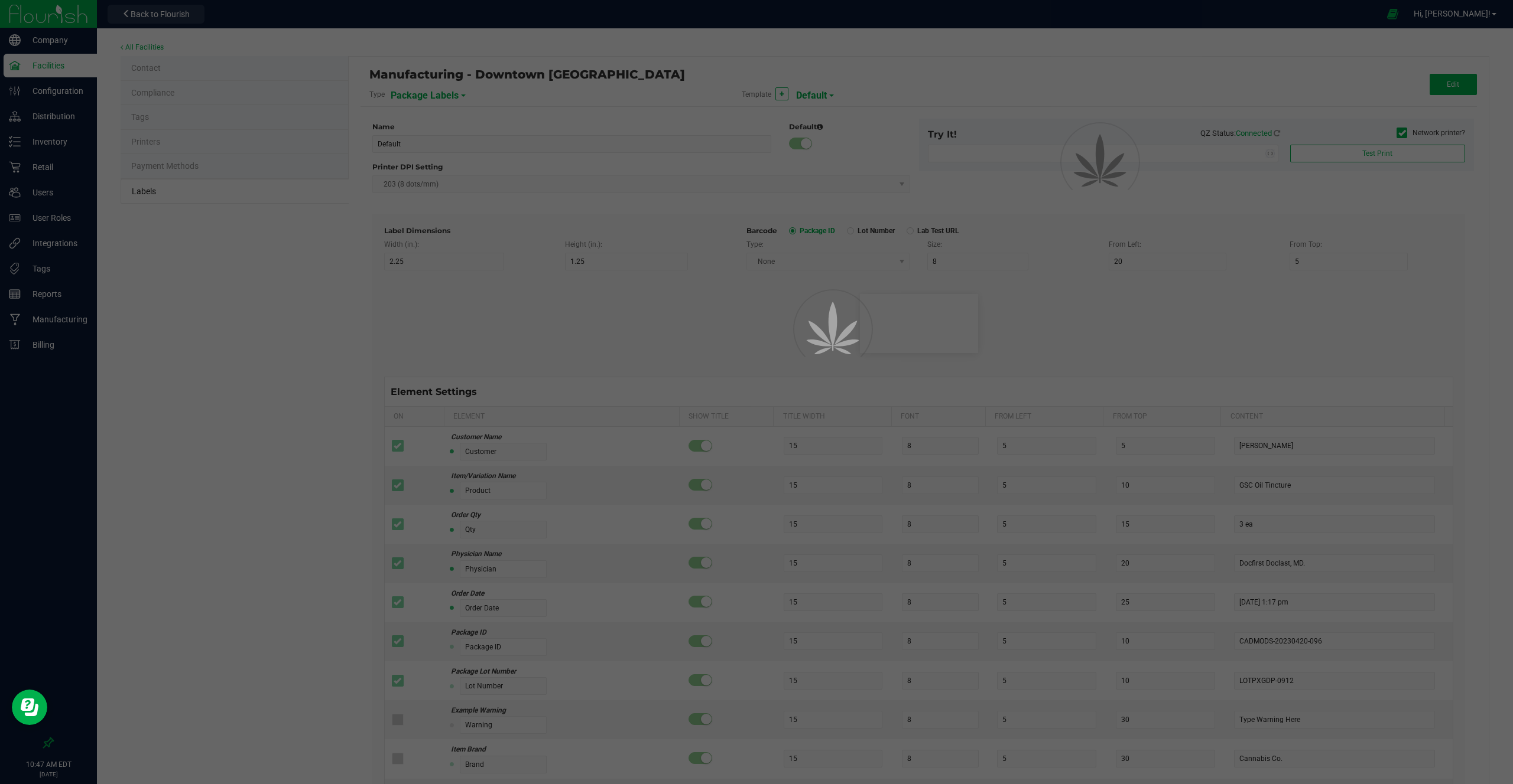
type input "25"
type input "10"
type input "35"
type input "Ref Field 3 Value"
type input "Item Ref Field 1"
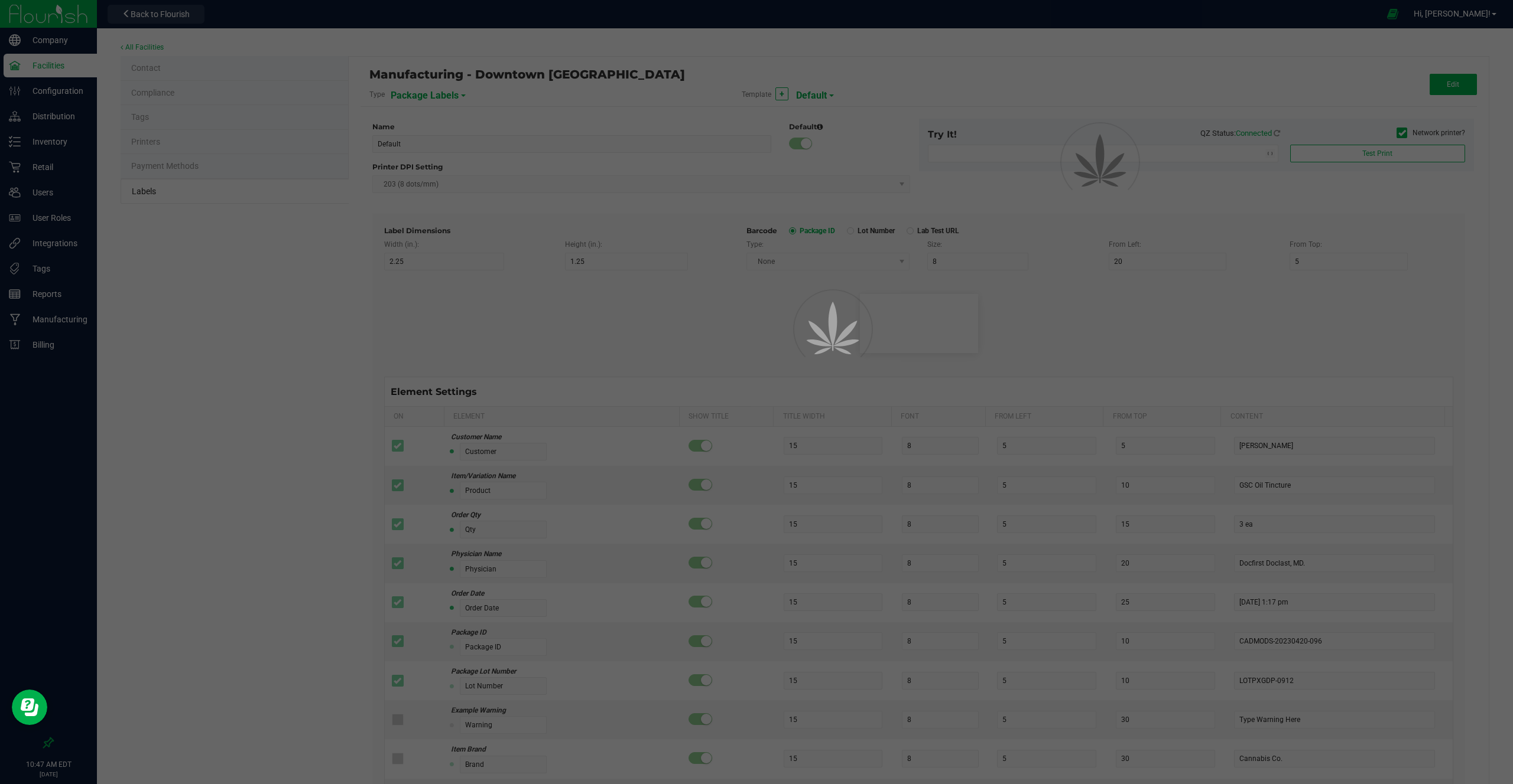
type input "25"
type input "10"
type input "35"
type input "Item Ref Field 1 Value"
type input "Item Ref Field 2"
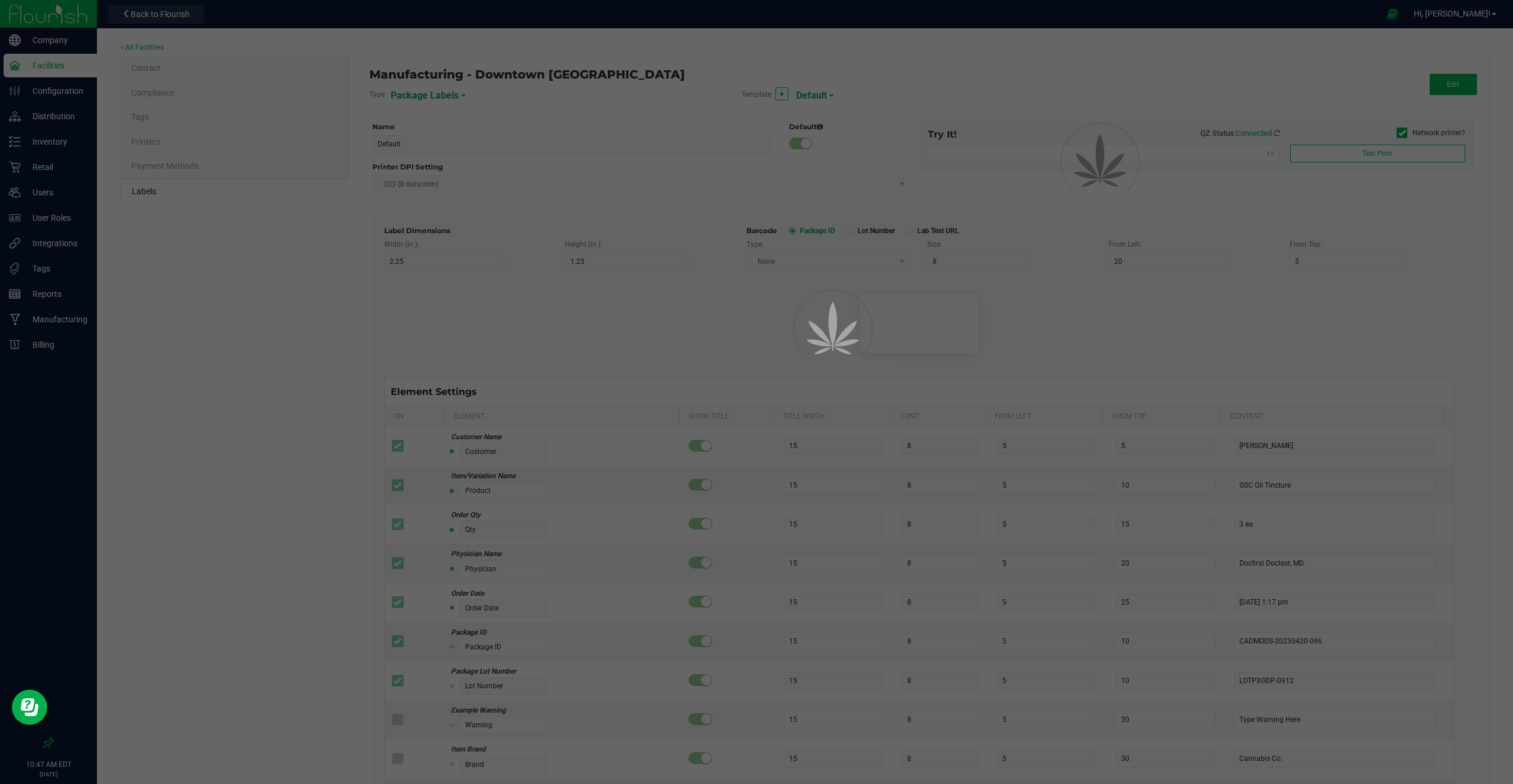
type input "25"
type input "10"
type input "35"
type input "Item Ref Field 2 Value"
type input "Item Ref Field 3"
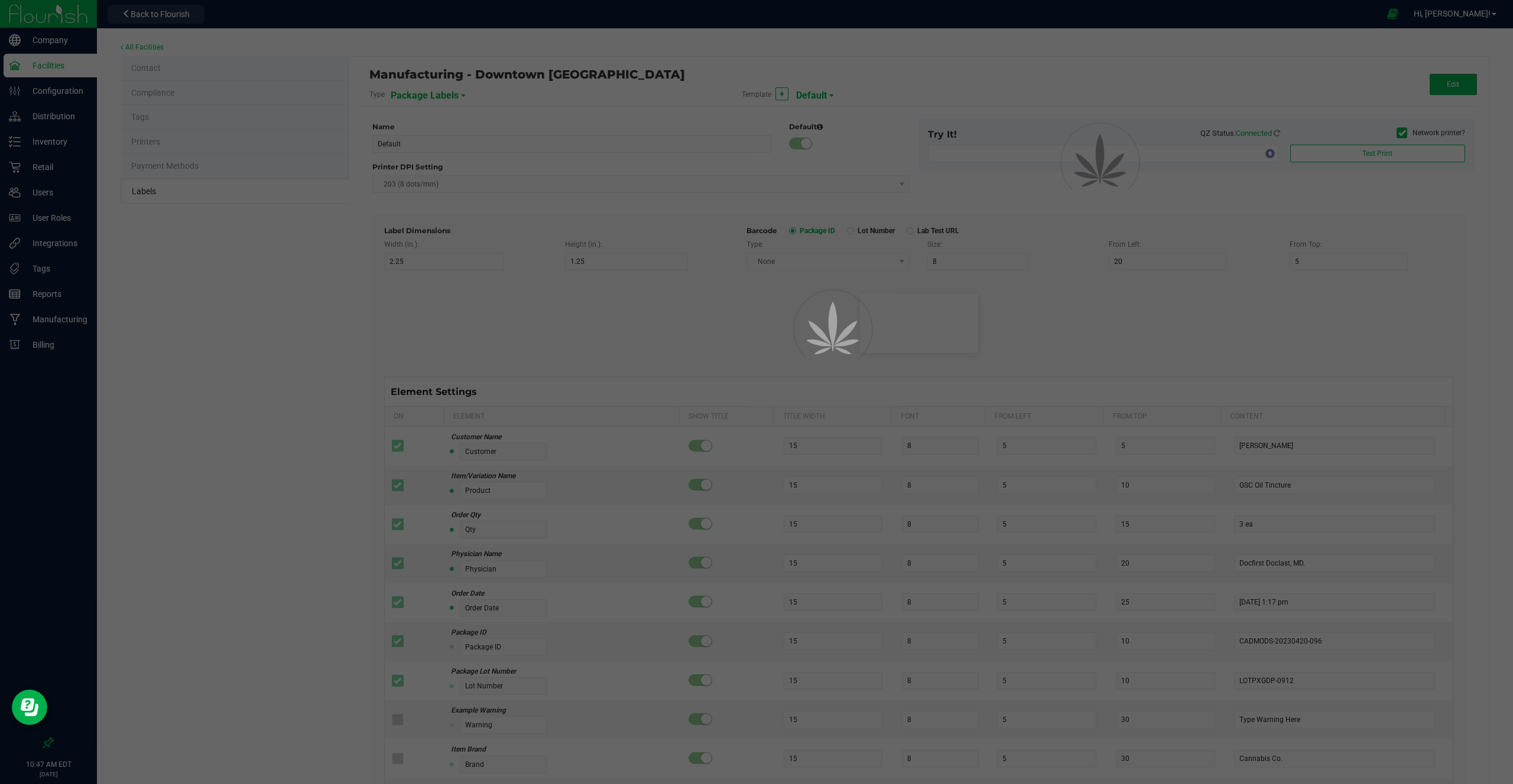
type input "25"
type input "10"
type input "35"
type input "Item Ref Field 3 Value"
type input "Item Ref Field 4"
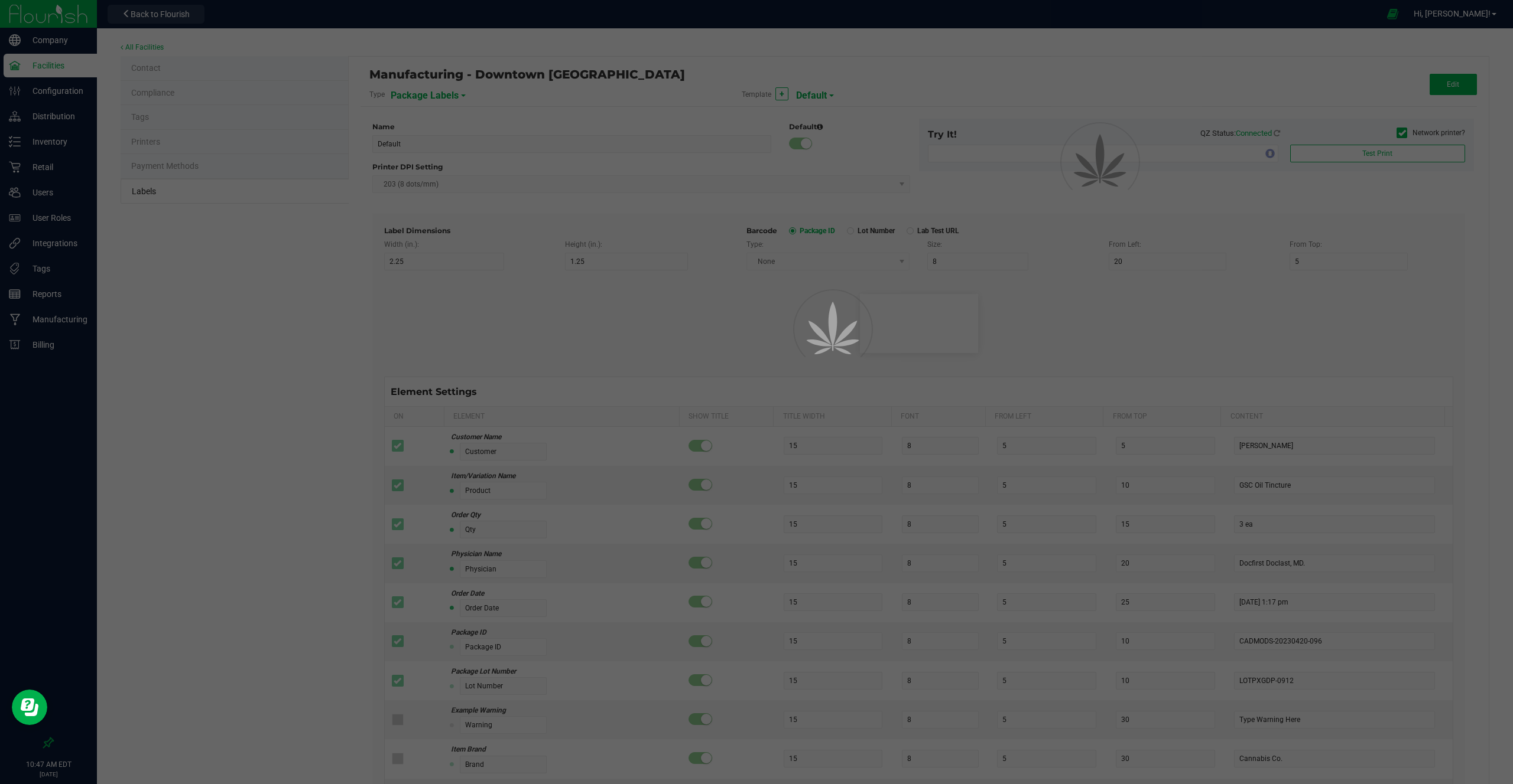
type input "25"
type input "10"
type input "35"
type input "Item Ref Field 4 Value"
type input "Item Ref Field 5"
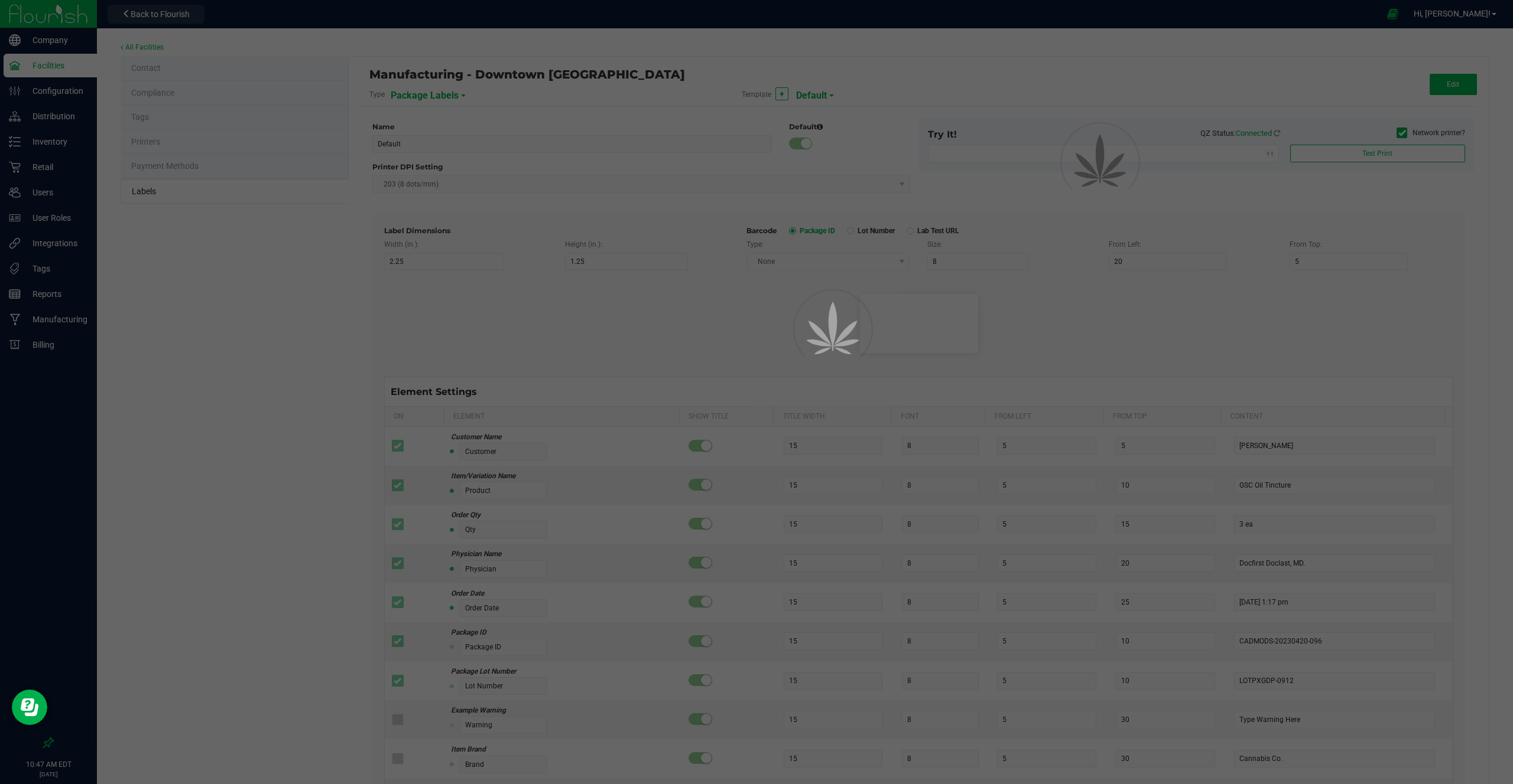
type input "25"
type input "10"
type input "35"
type input "Item Ref Field 5 Value"
type input "NDC Number"
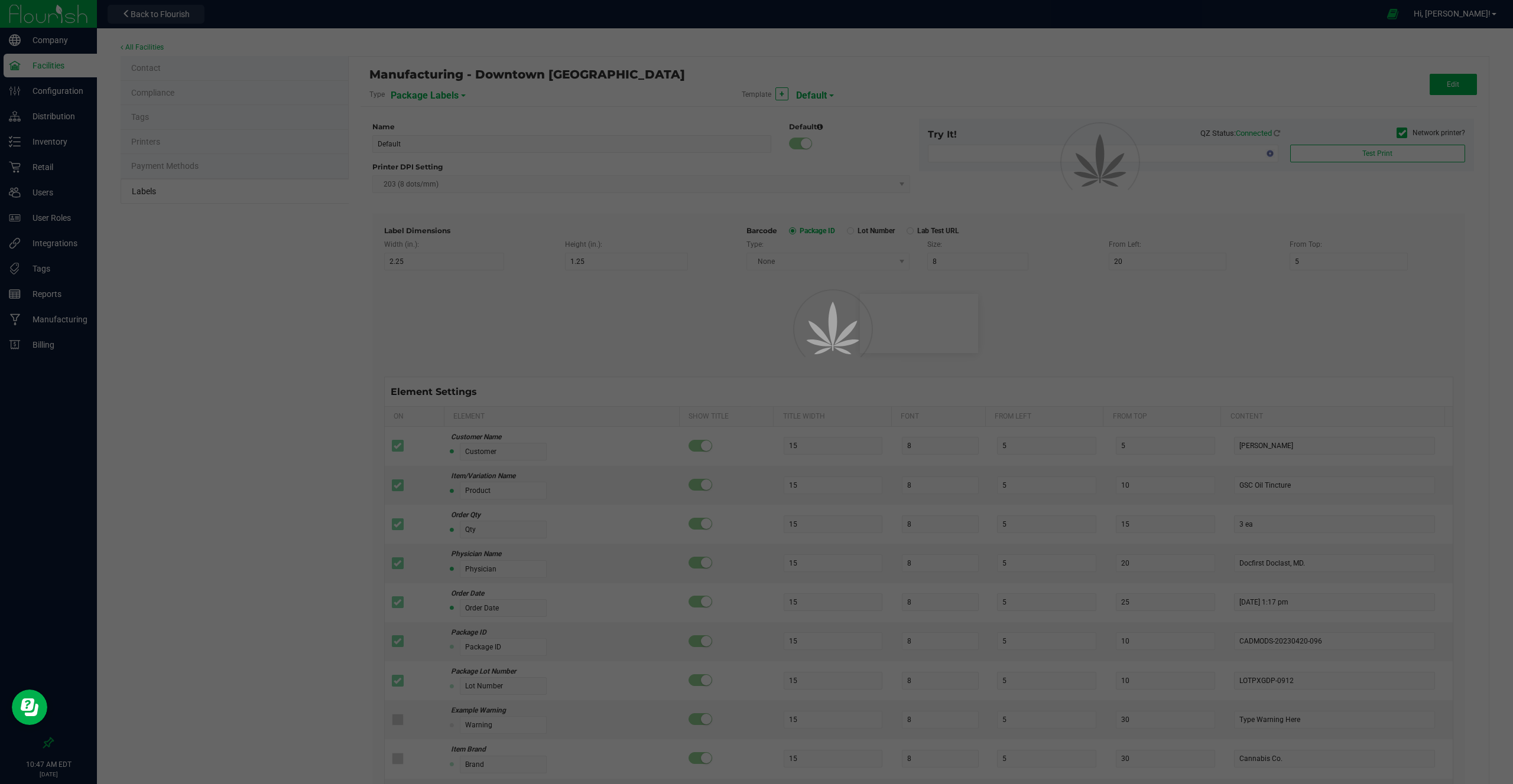
type input "25"
type input "10"
type input "35"
type input "[PHONE_NUMBER]"
type input "Number of Servings"
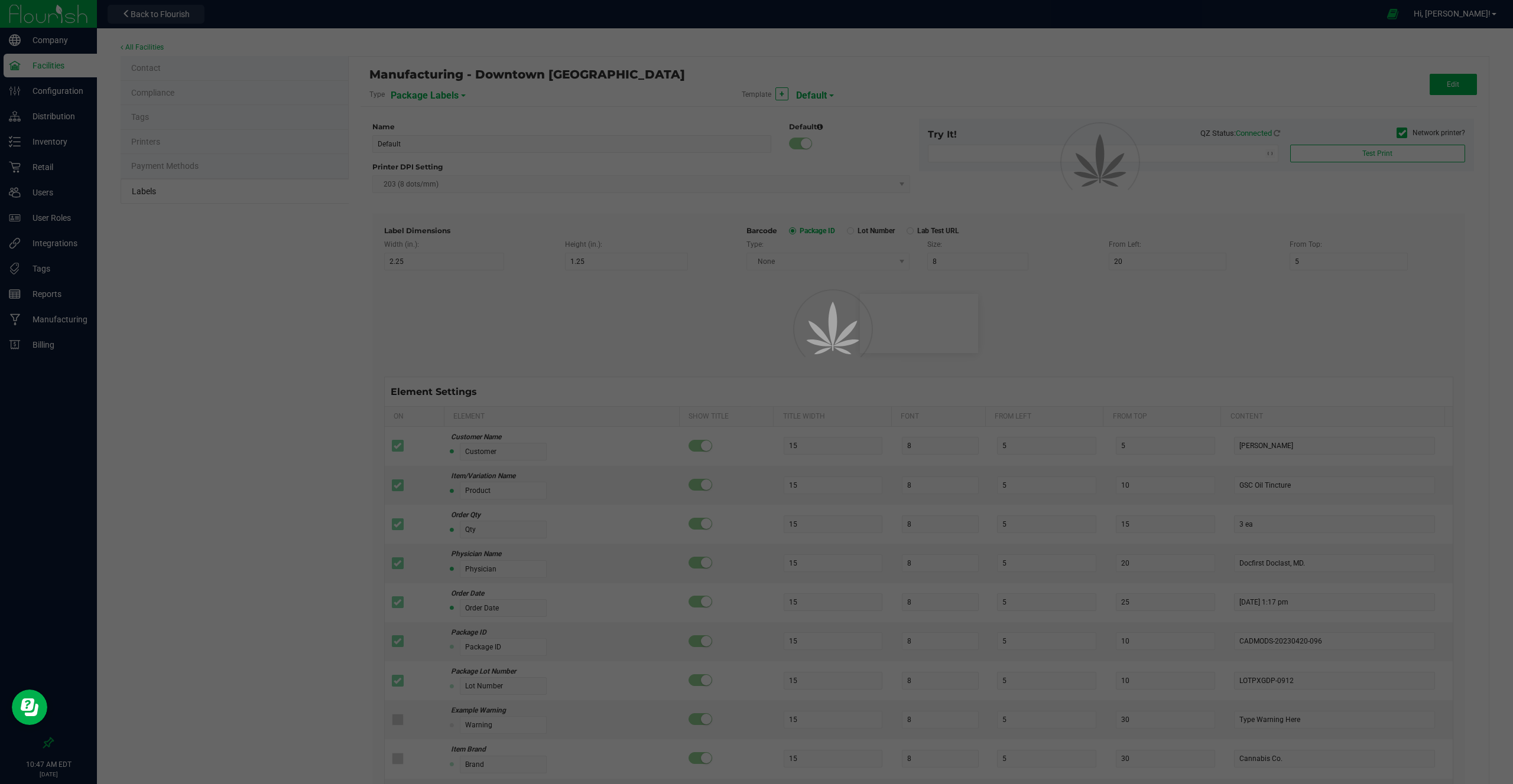
type input "25"
type input "10"
type input "35"
type input "4 servings/item"
type input "Serving Size"
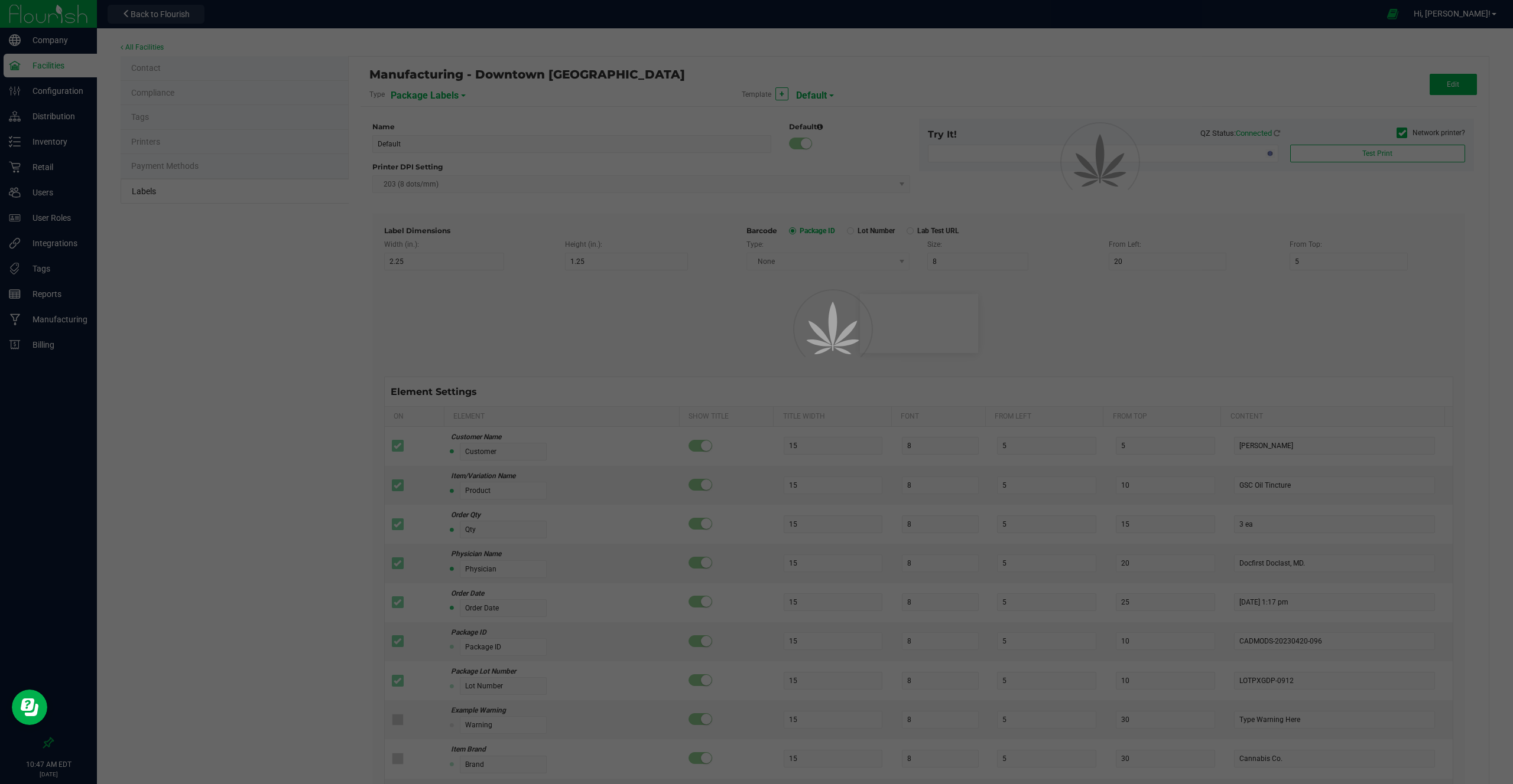
type input "25"
type input "10"
type input "35"
type input "1 cup"
type input "Serving Size (Grams)"
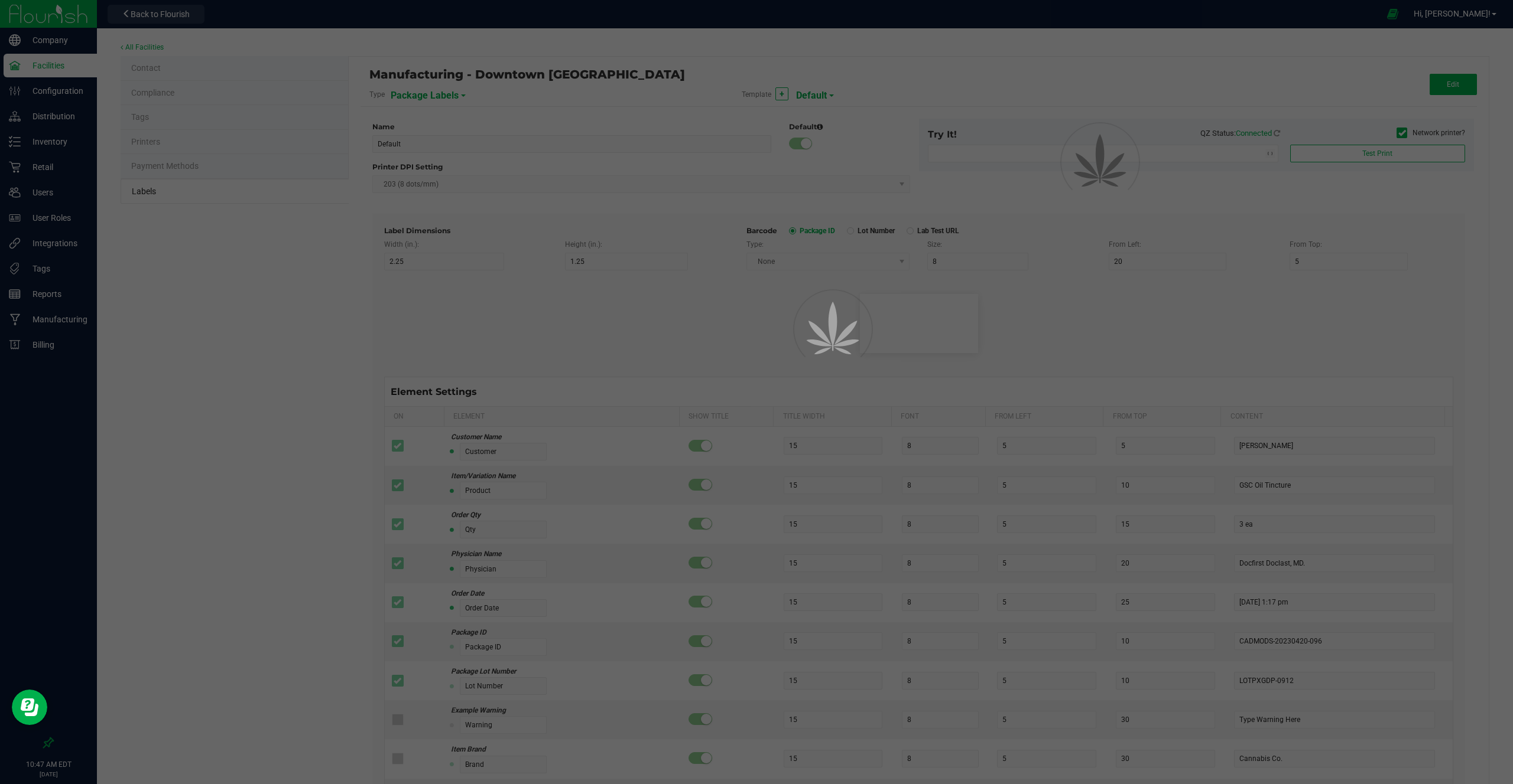
type input "25"
type input "10"
type input "35"
type input "4 g"
type input "Item Ingredients"
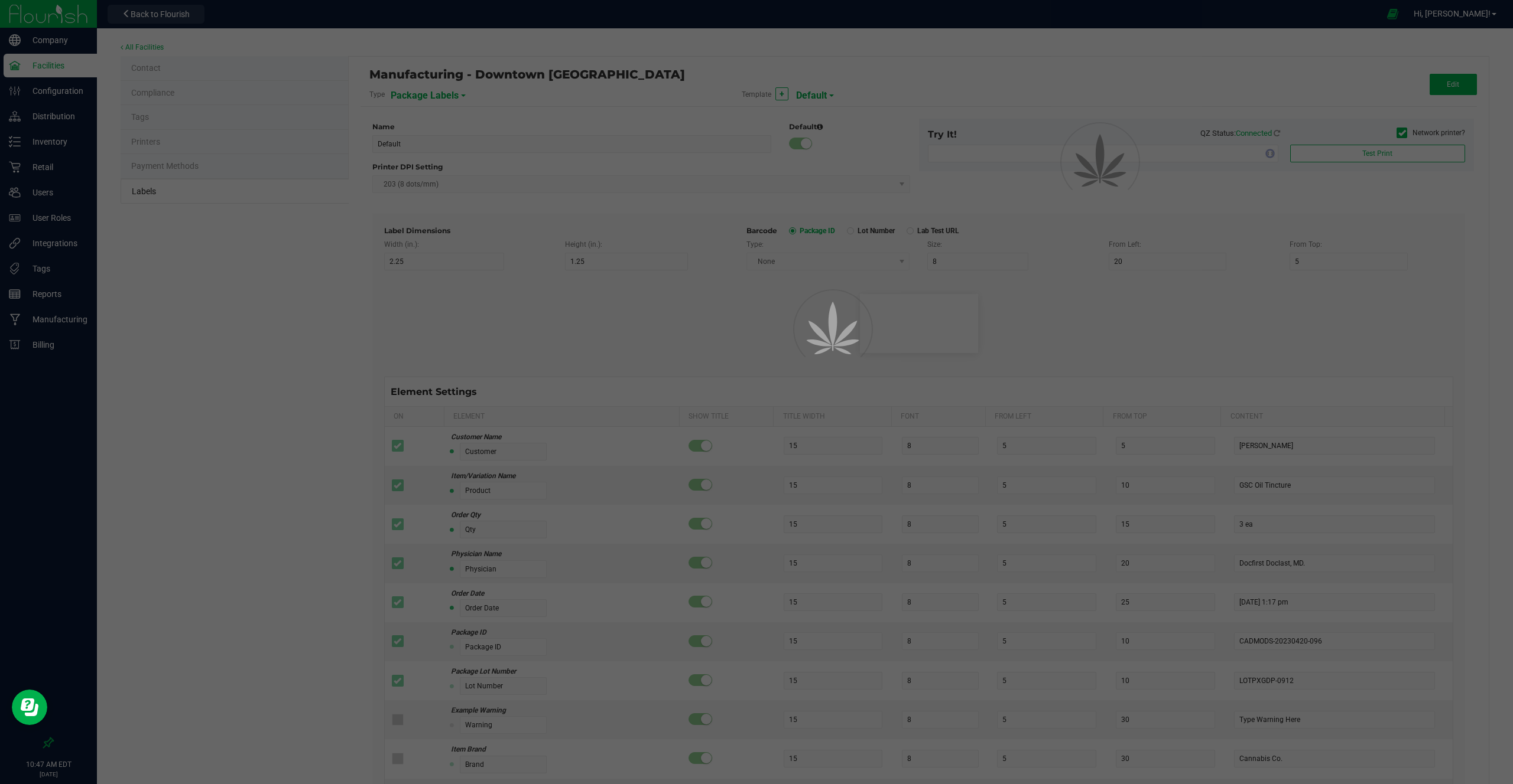
type input "25"
type input "10"
type input "35"
type input "Ingredient one, ingredient two"
type input "Allergens"
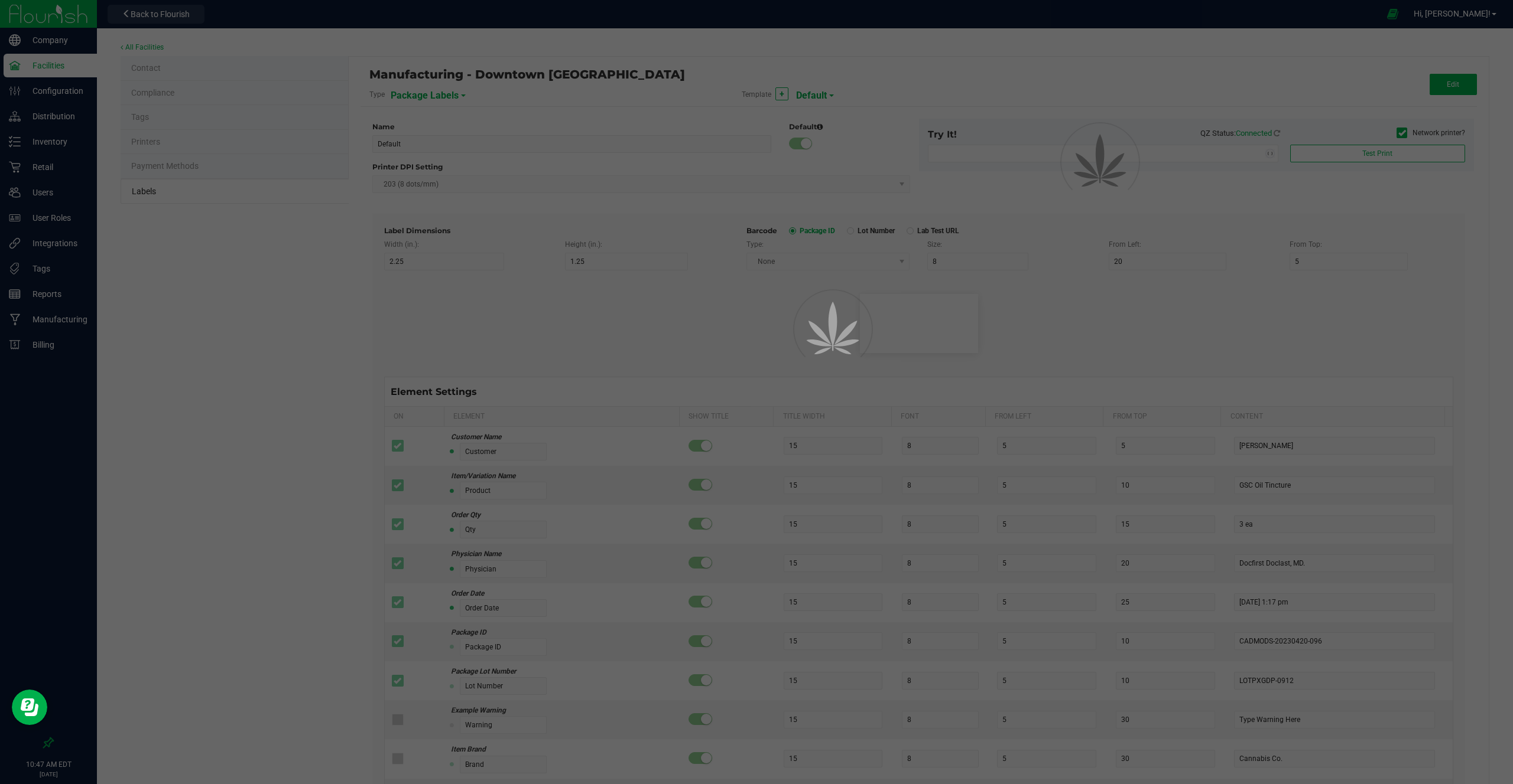
type input "25"
type input "10"
type input "35"
type input "Tree Nuts, Soy, Wheat"
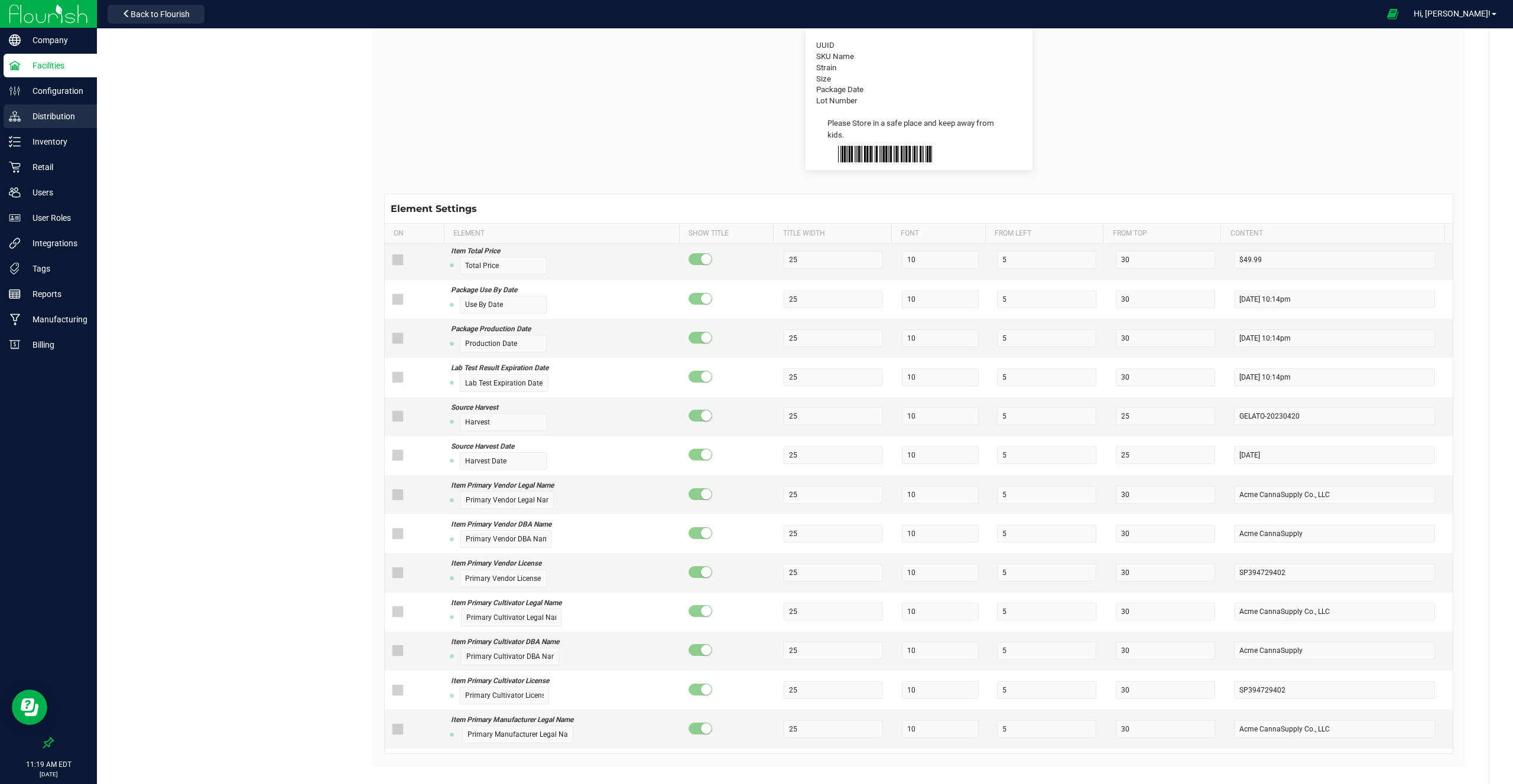
scroll to position [1361, 0]
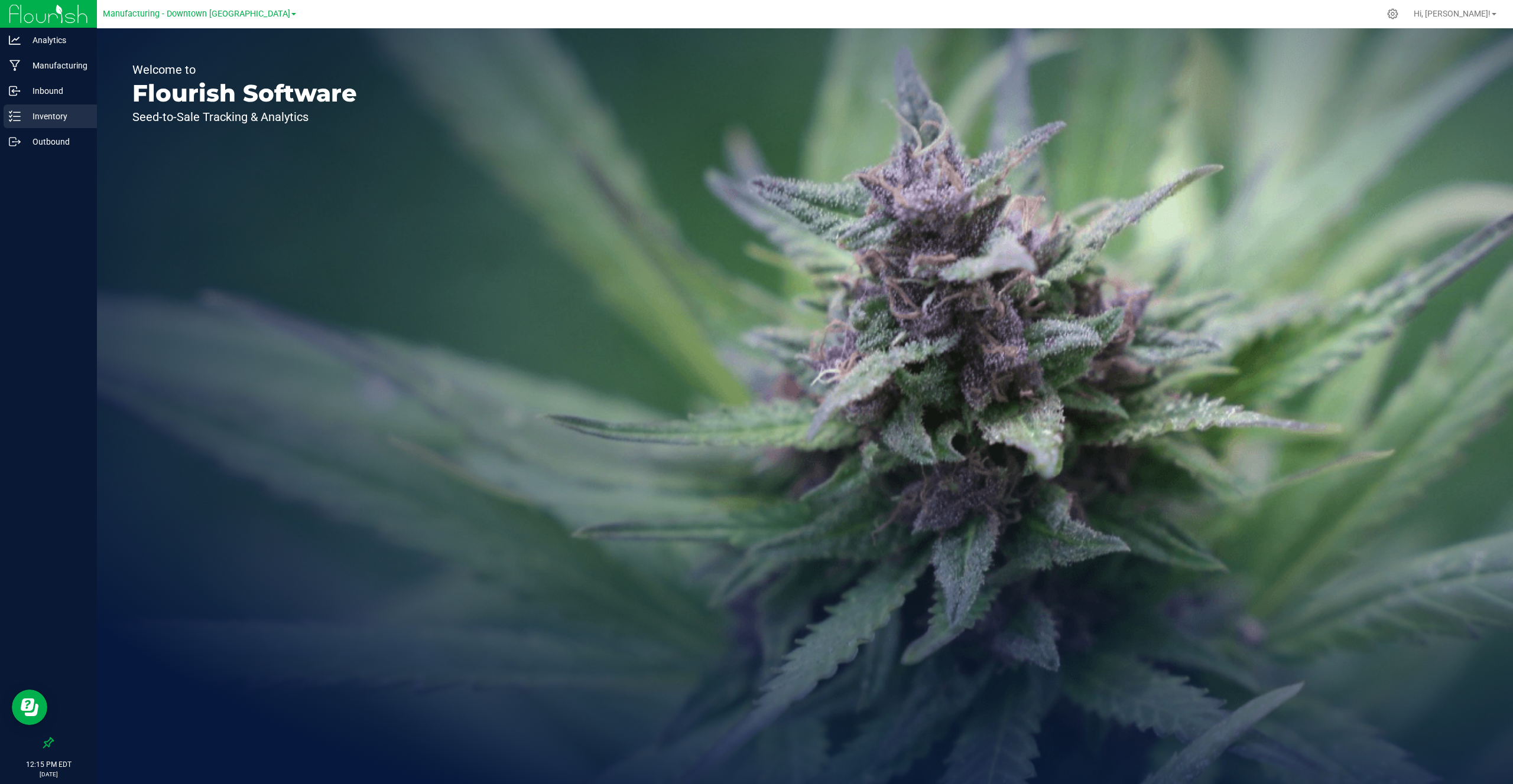
click at [56, 116] on p "Inventory" at bounding box center [56, 117] width 71 height 14
